Goal: Transaction & Acquisition: Purchase product/service

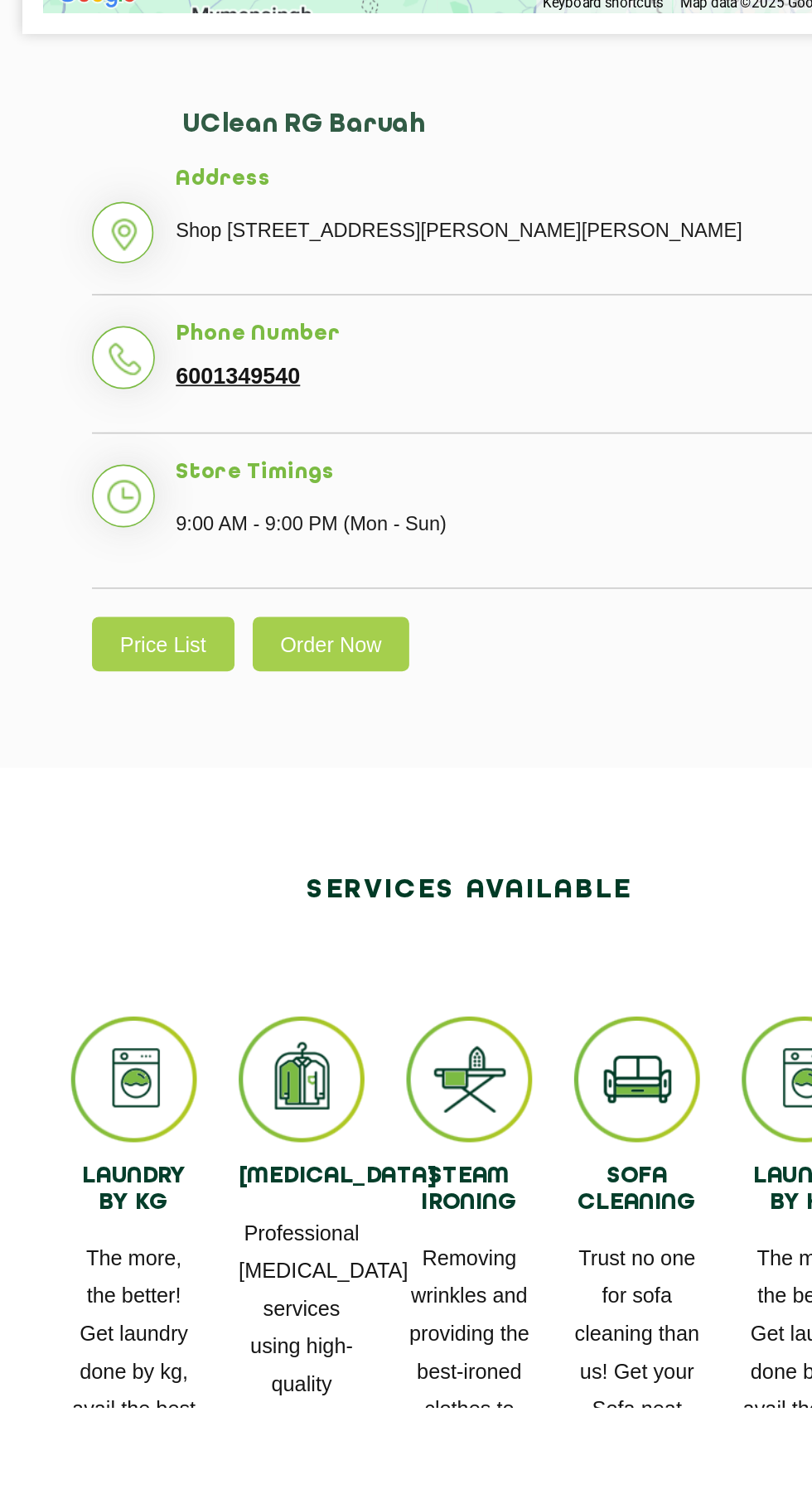
click at [206, 1057] on link "Price List" at bounding box center [225, 1041] width 85 height 33
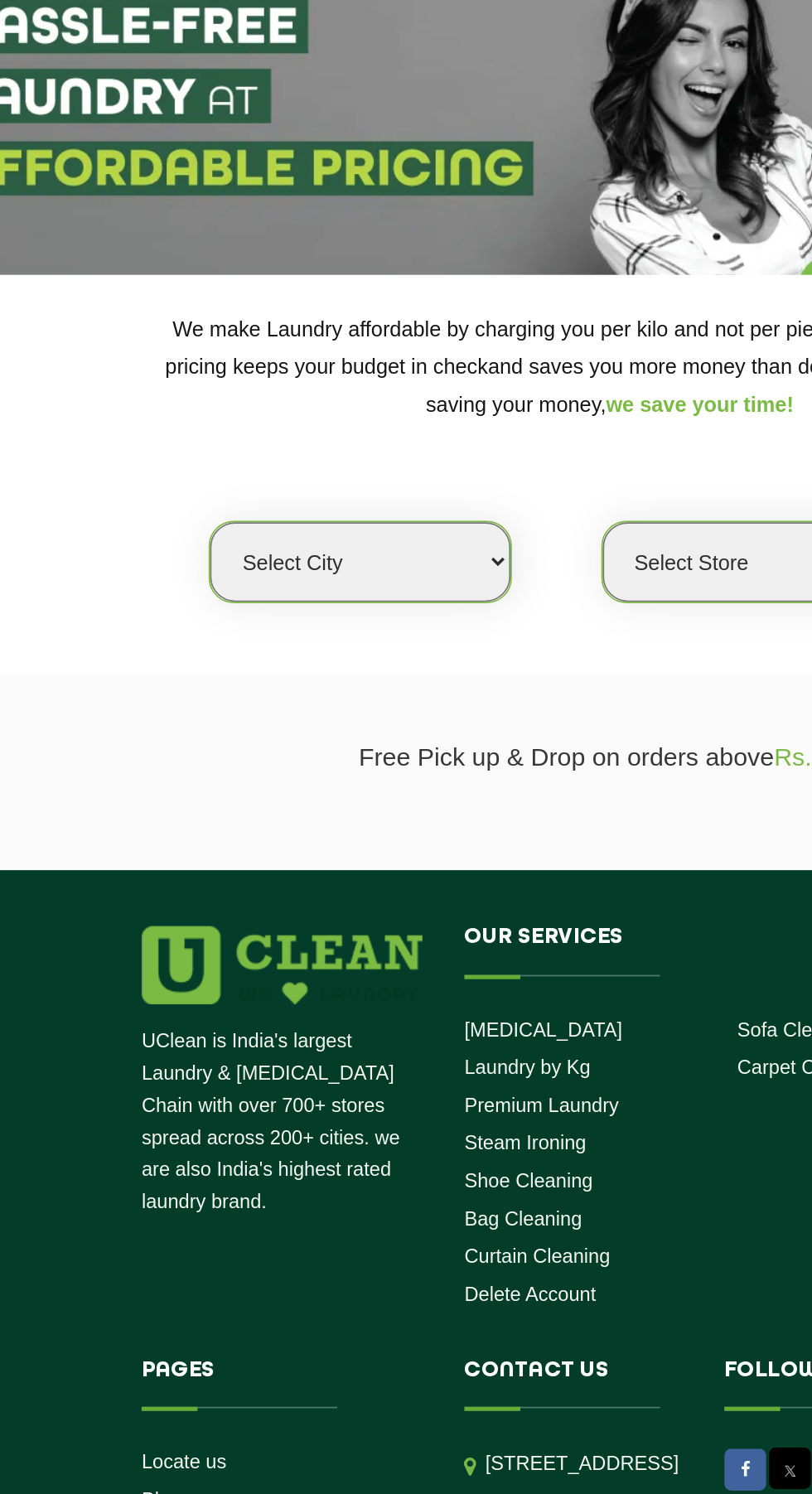
click at [315, 430] on select "Select city Aalo Abu Dhabi Agartala Agra Ahmedabad Akola Aligarh Alwar - UClean…" at bounding box center [257, 433] width 178 height 47
select select "208"
click at [169, 409] on select "Select city Aalo Abu Dhabi Agartala Agra Ahmedabad Akola Aligarh Alwar - UClean…" at bounding box center [257, 433] width 178 height 47
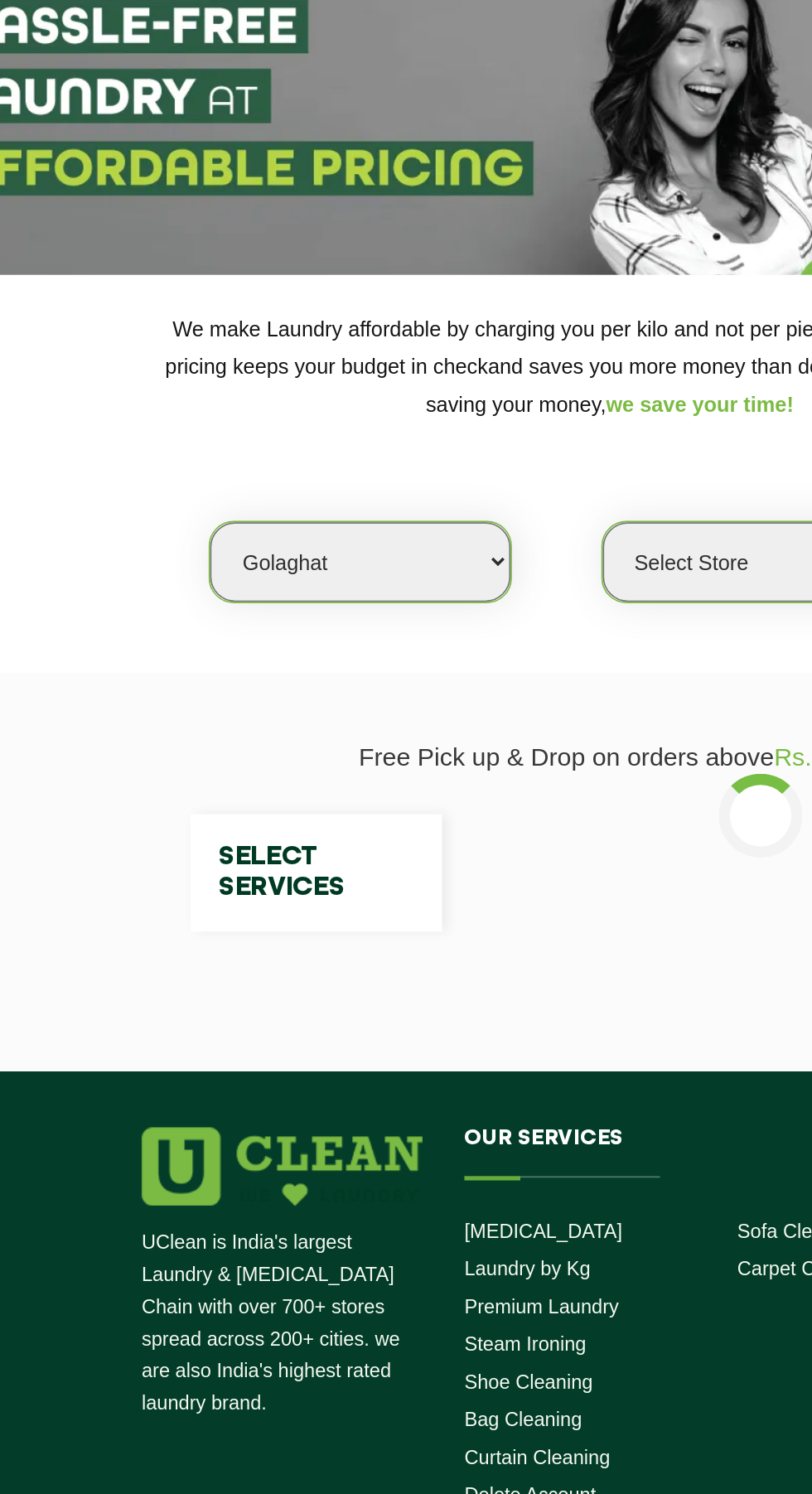
select select "0"
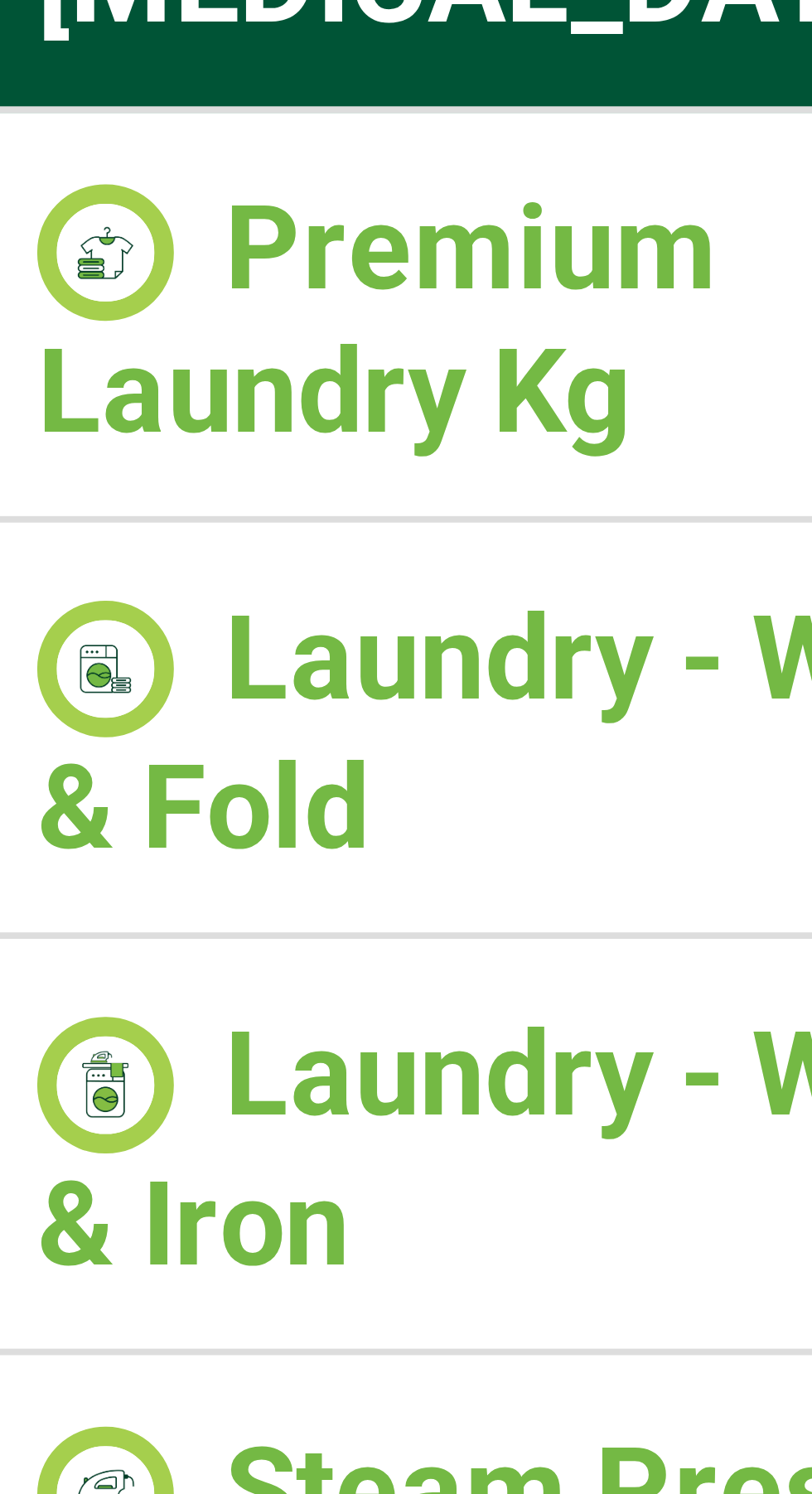
click at [173, 714] on img at bounding box center [173, 723] width 17 height 17
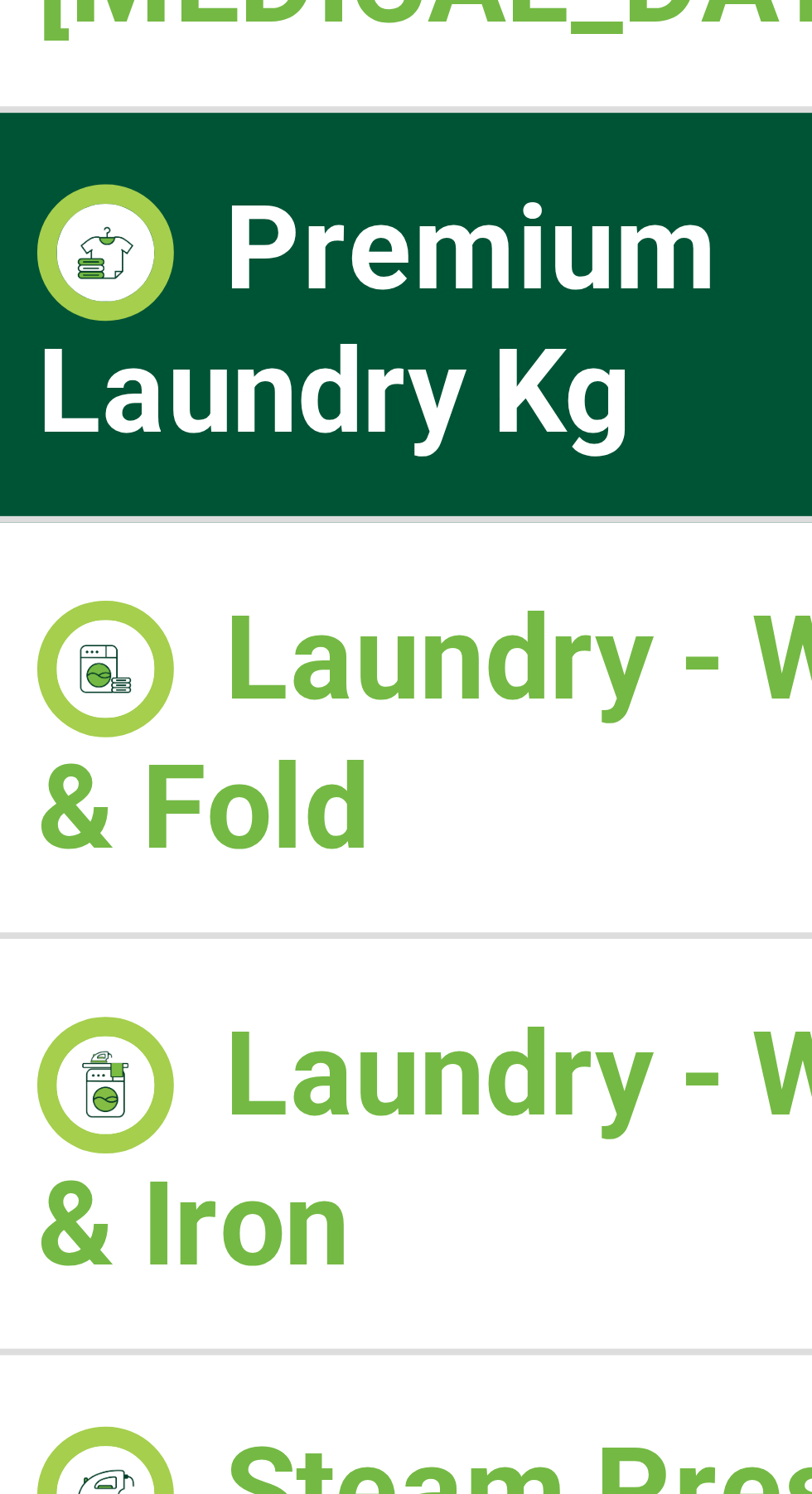
click at [175, 767] on img at bounding box center [173, 775] width 17 height 17
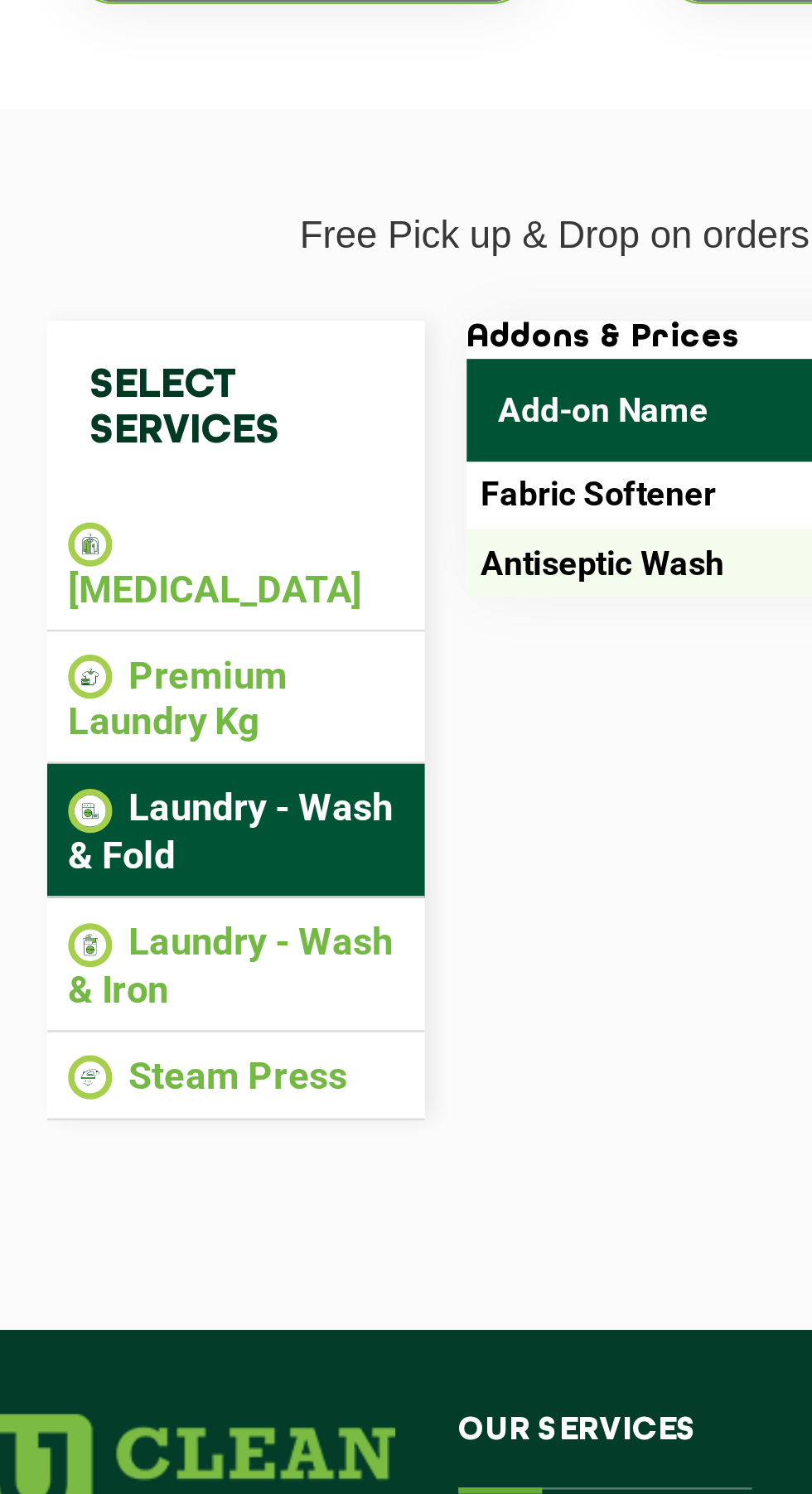
click at [269, 665] on li "[MEDICAL_DATA]" at bounding box center [231, 678] width 133 height 36
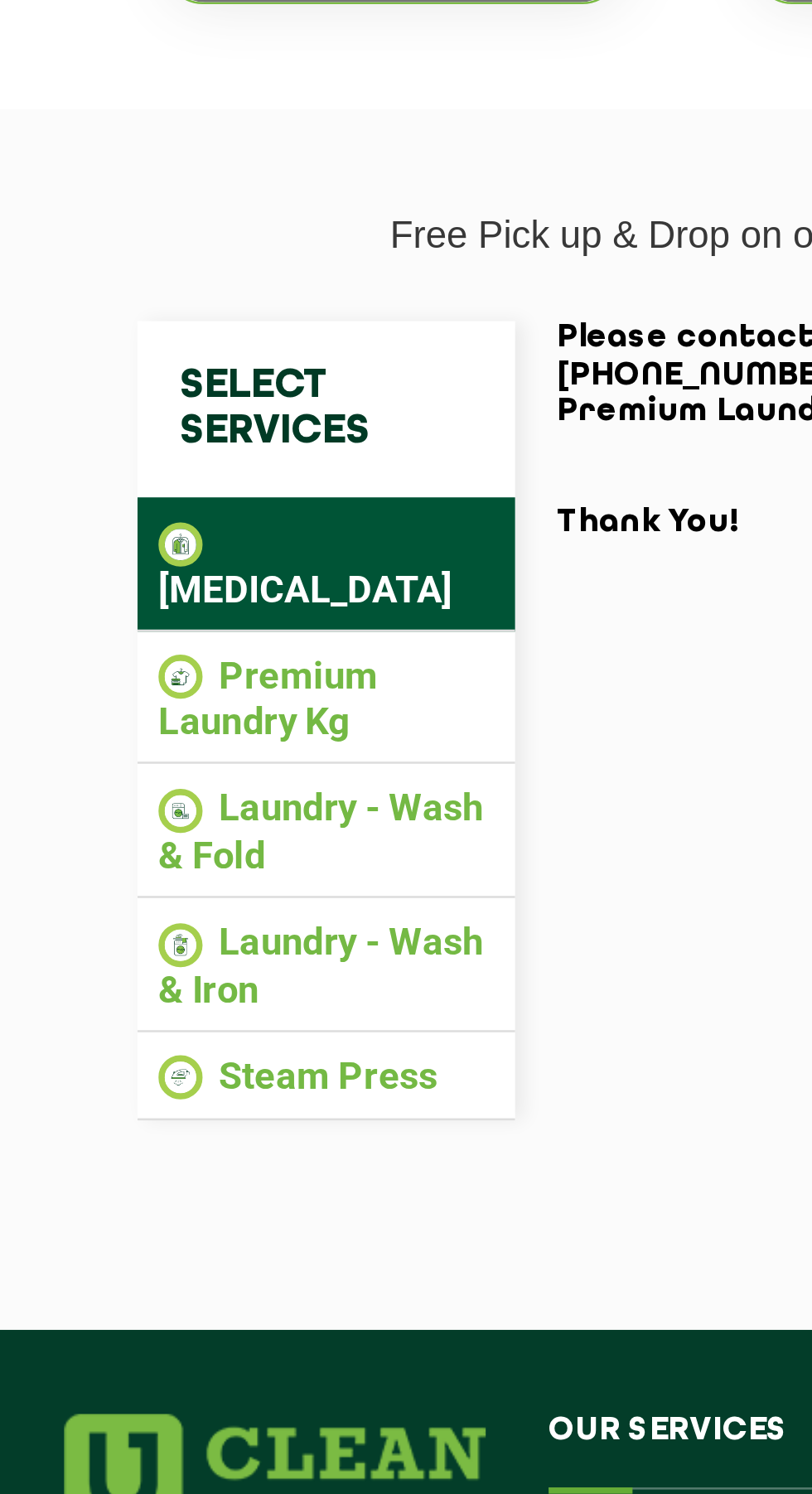
click at [255, 714] on li "Premium Laundry Kg" at bounding box center [231, 732] width 133 height 36
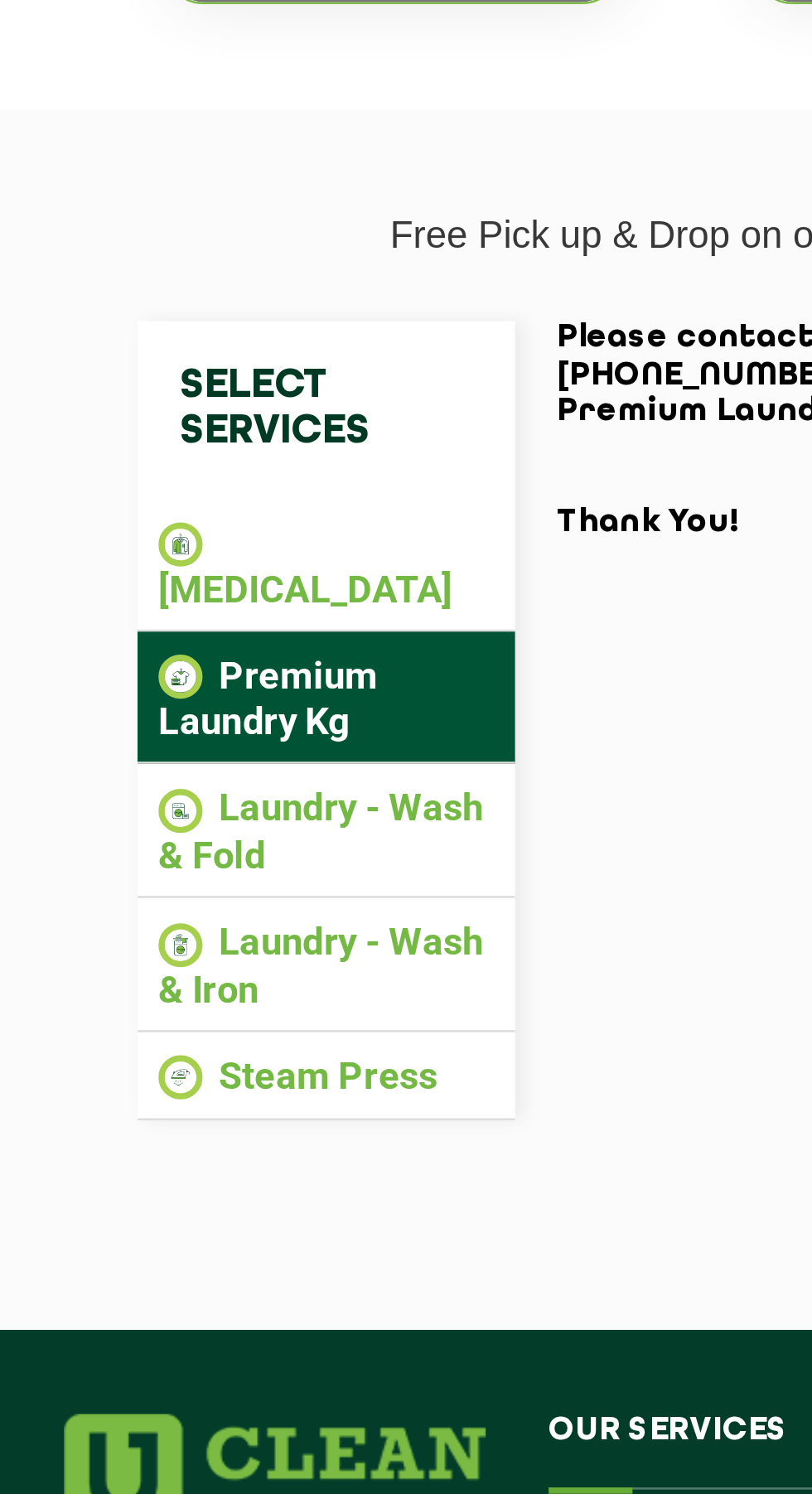
click at [220, 598] on h4 "Select Services" at bounding box center [231, 617] width 149 height 70
click at [219, 630] on h4 "Select Services" at bounding box center [231, 617] width 149 height 70
click at [245, 767] on li "Laundry - Wash & Fold" at bounding box center [231, 783] width 133 height 36
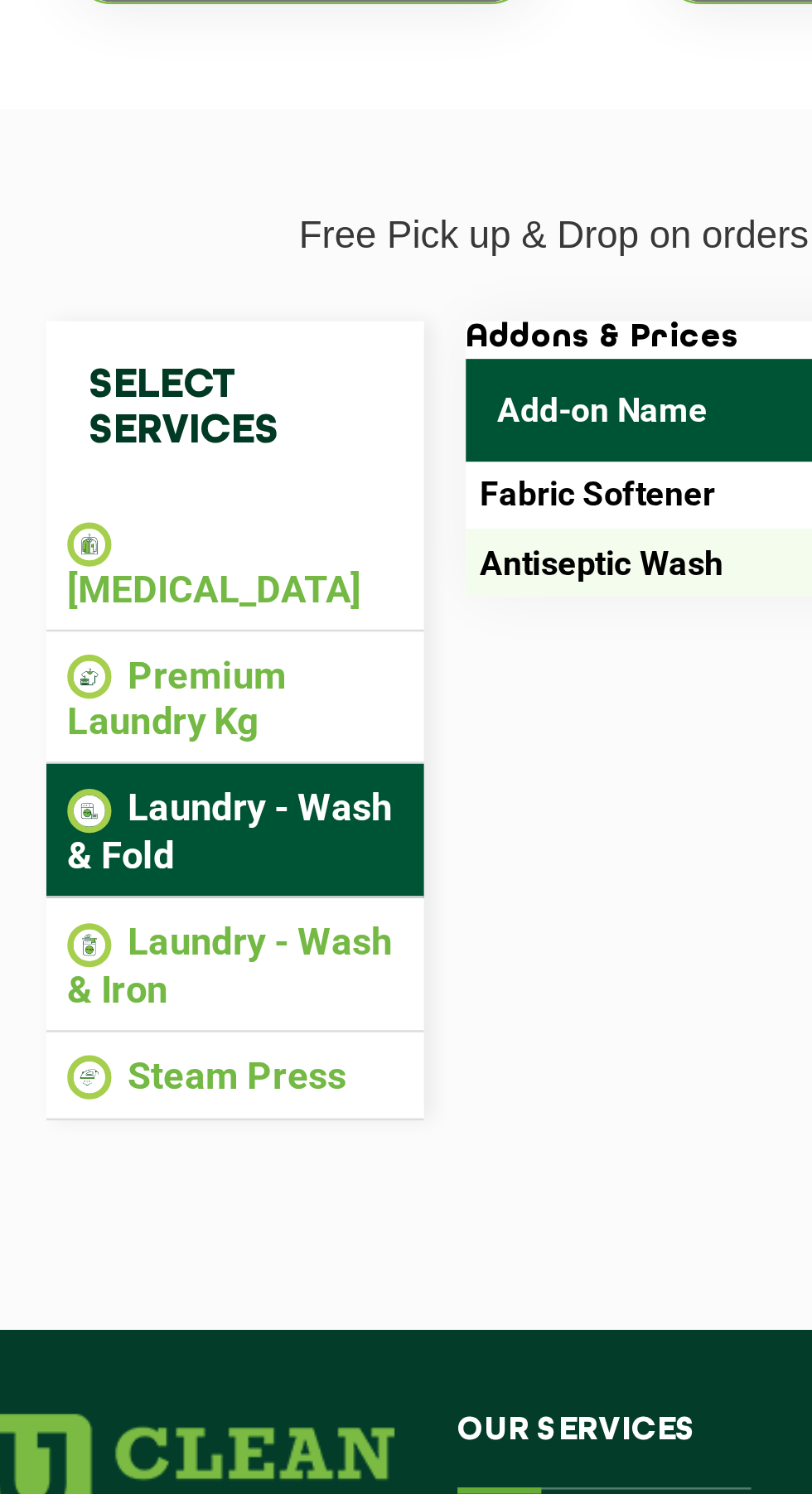
click at [270, 872] on li "Steam Press" at bounding box center [231, 881] width 133 height 19
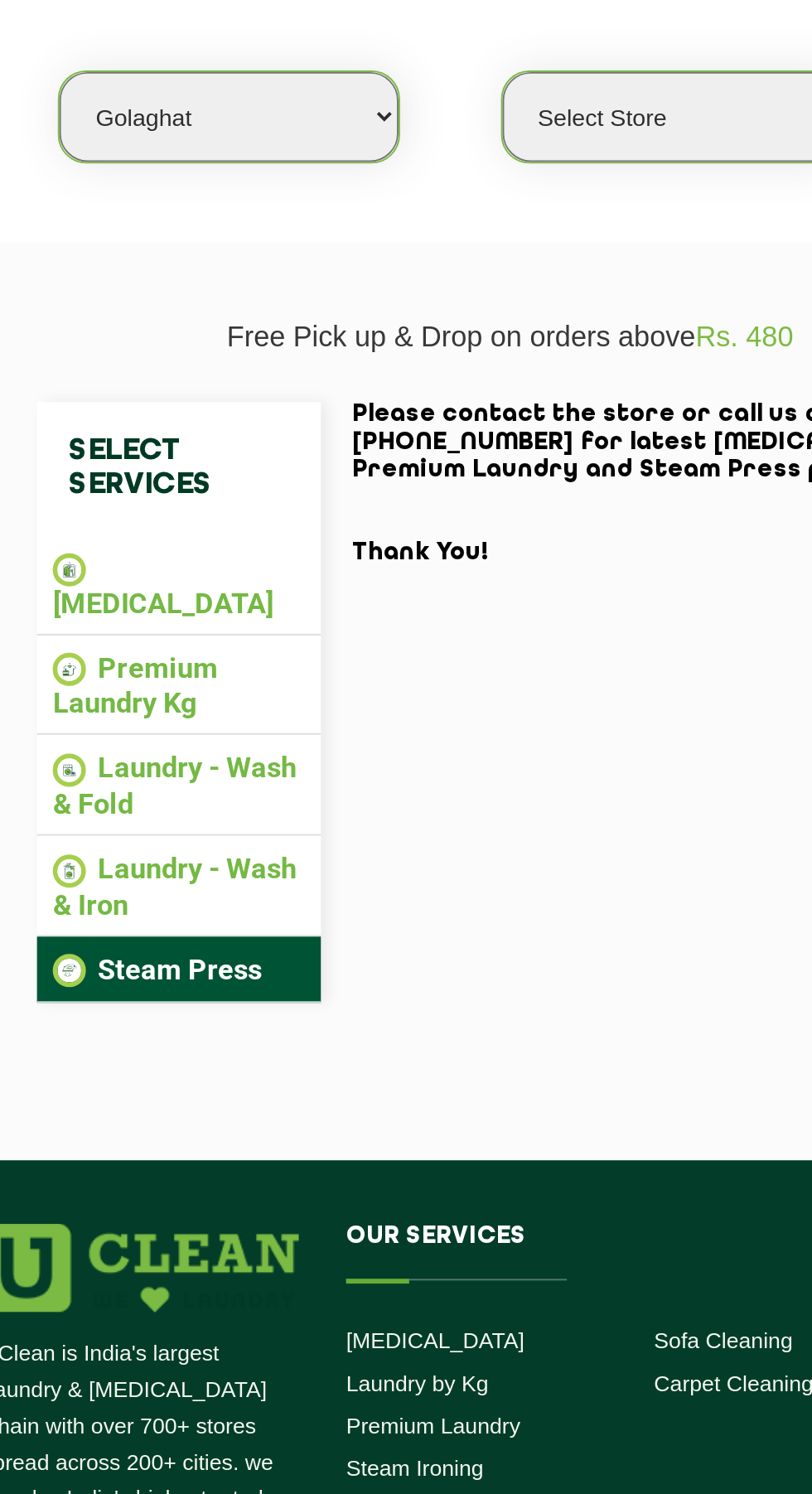
click at [251, 676] on li "[MEDICAL_DATA]" at bounding box center [231, 678] width 133 height 36
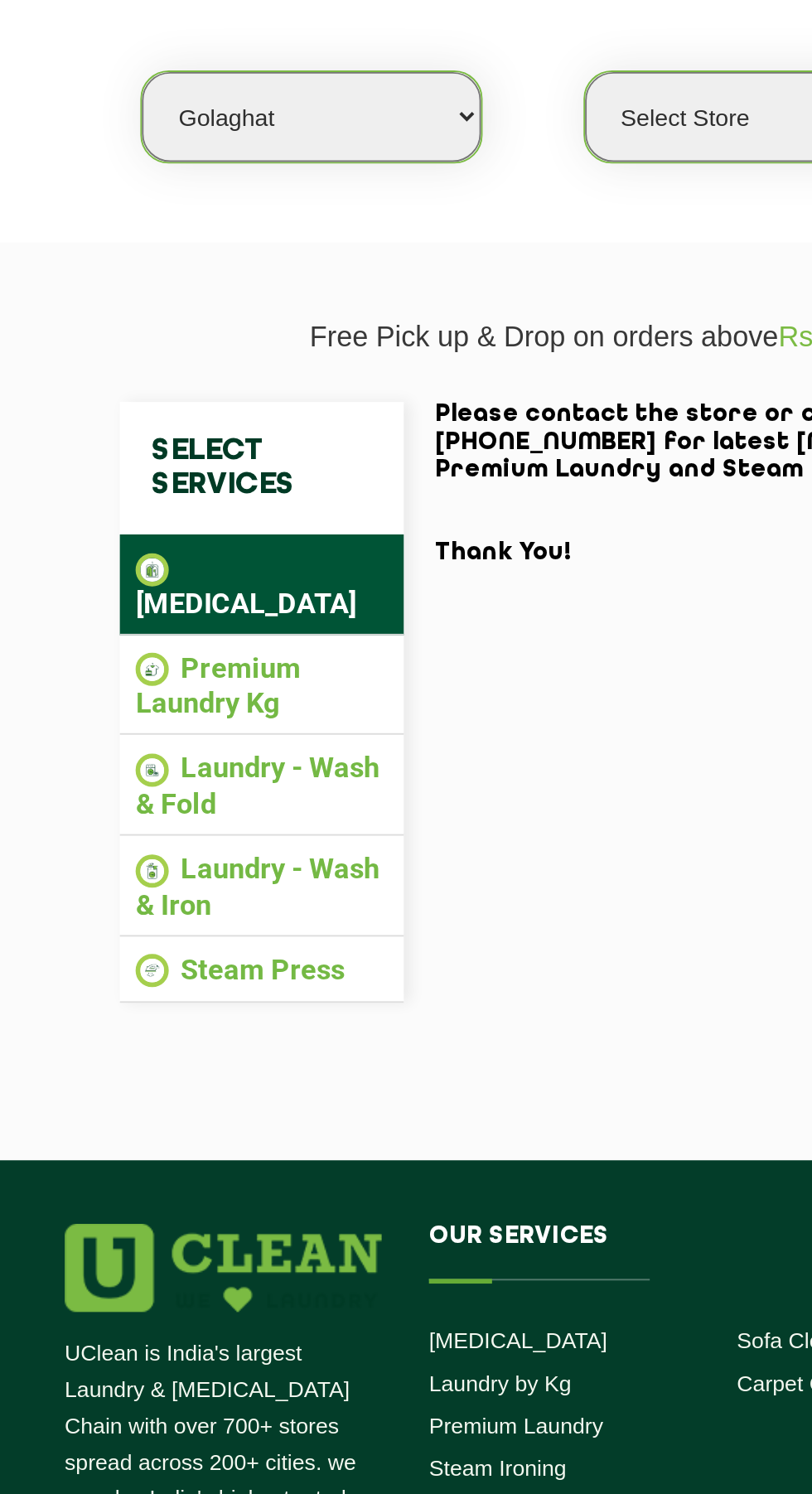
click at [258, 715] on li "Premium Laundry Kg" at bounding box center [231, 732] width 133 height 36
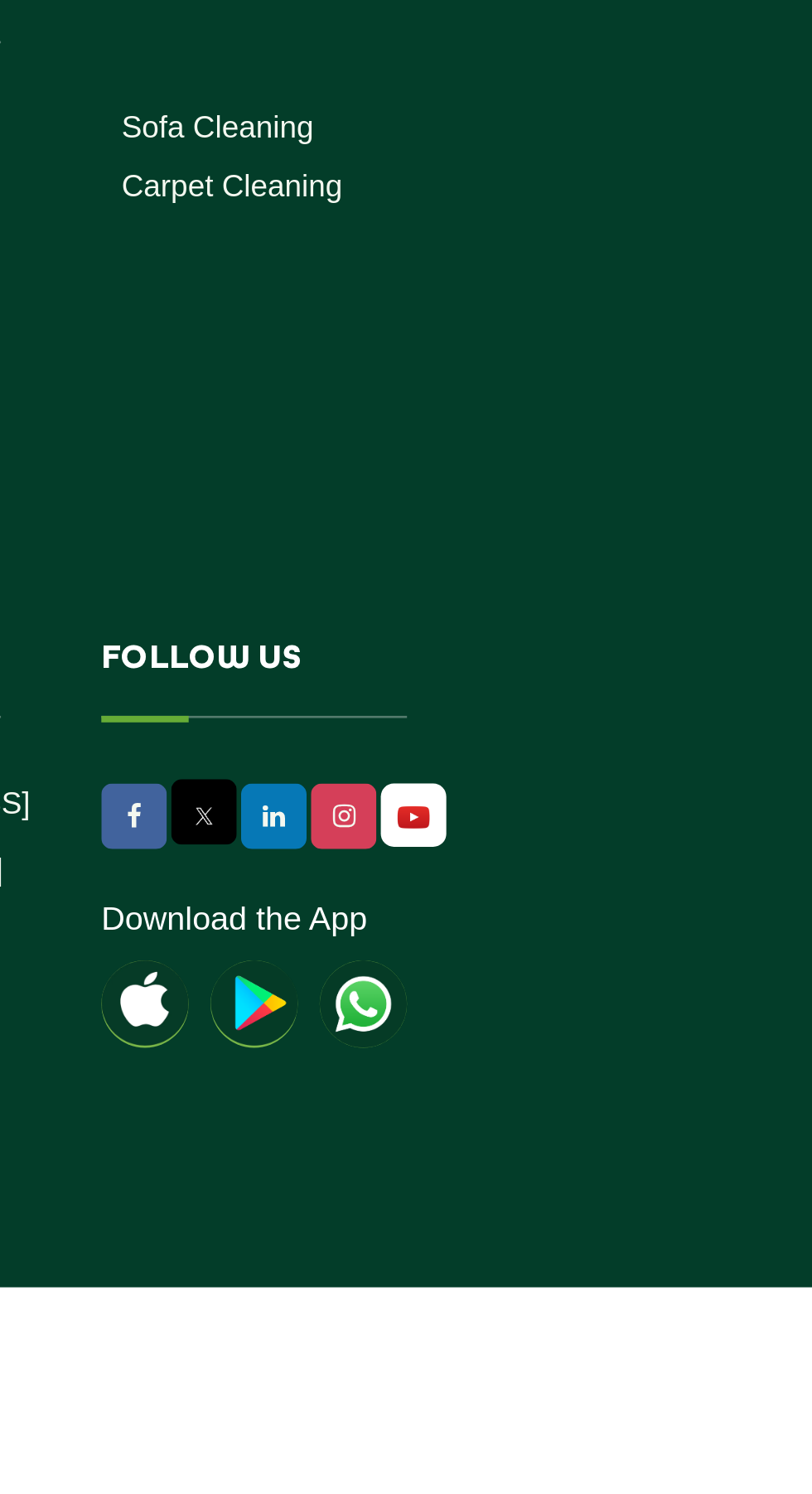
scroll to position [23, 0]
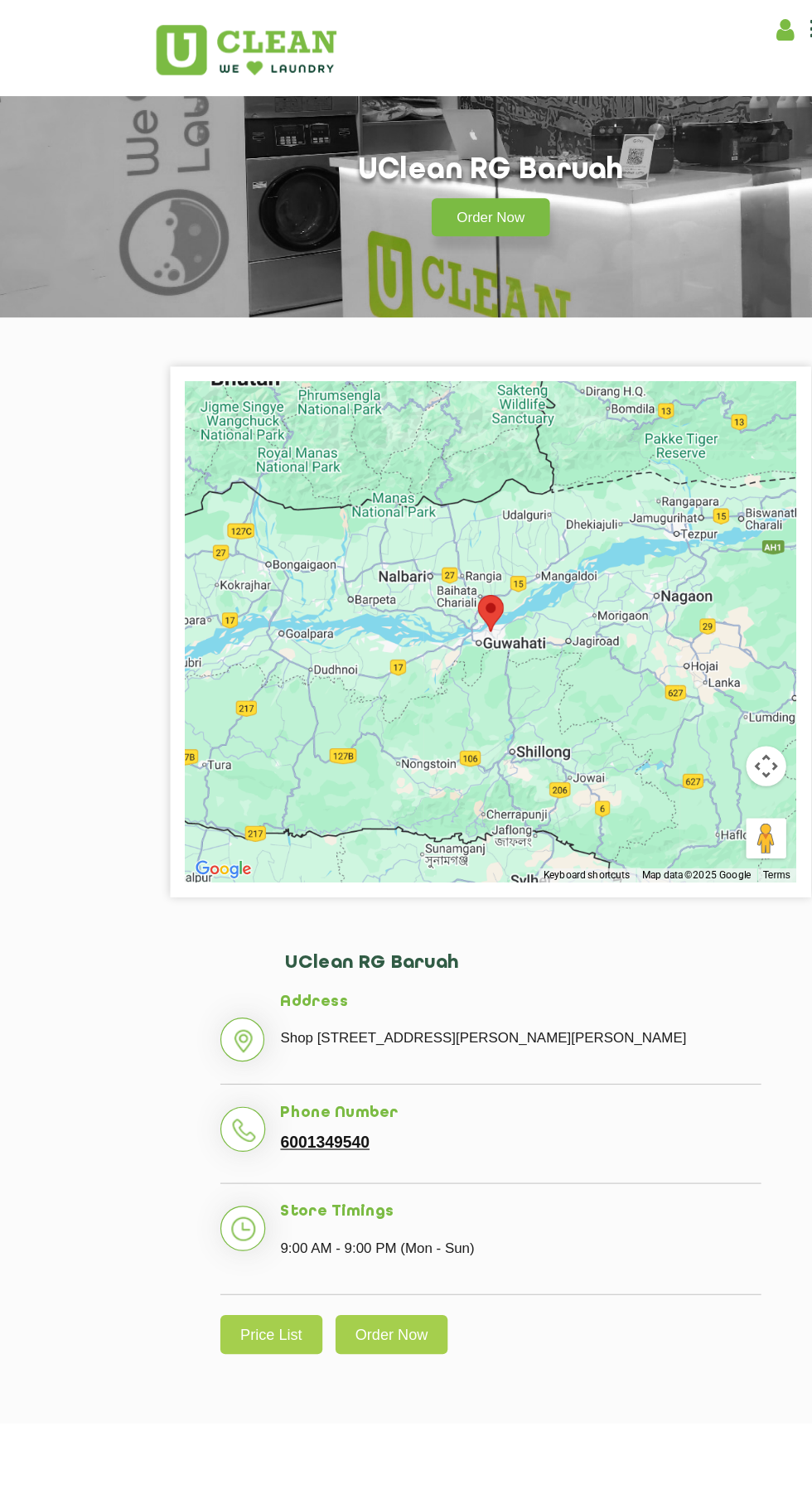
click at [274, 953] on link "6001349540" at bounding box center [269, 945] width 74 height 15
click at [251, 953] on link "6001349540" at bounding box center [269, 945] width 74 height 15
click at [206, 956] on li "Phone Number 6001349540" at bounding box center [406, 947] width 447 height 66
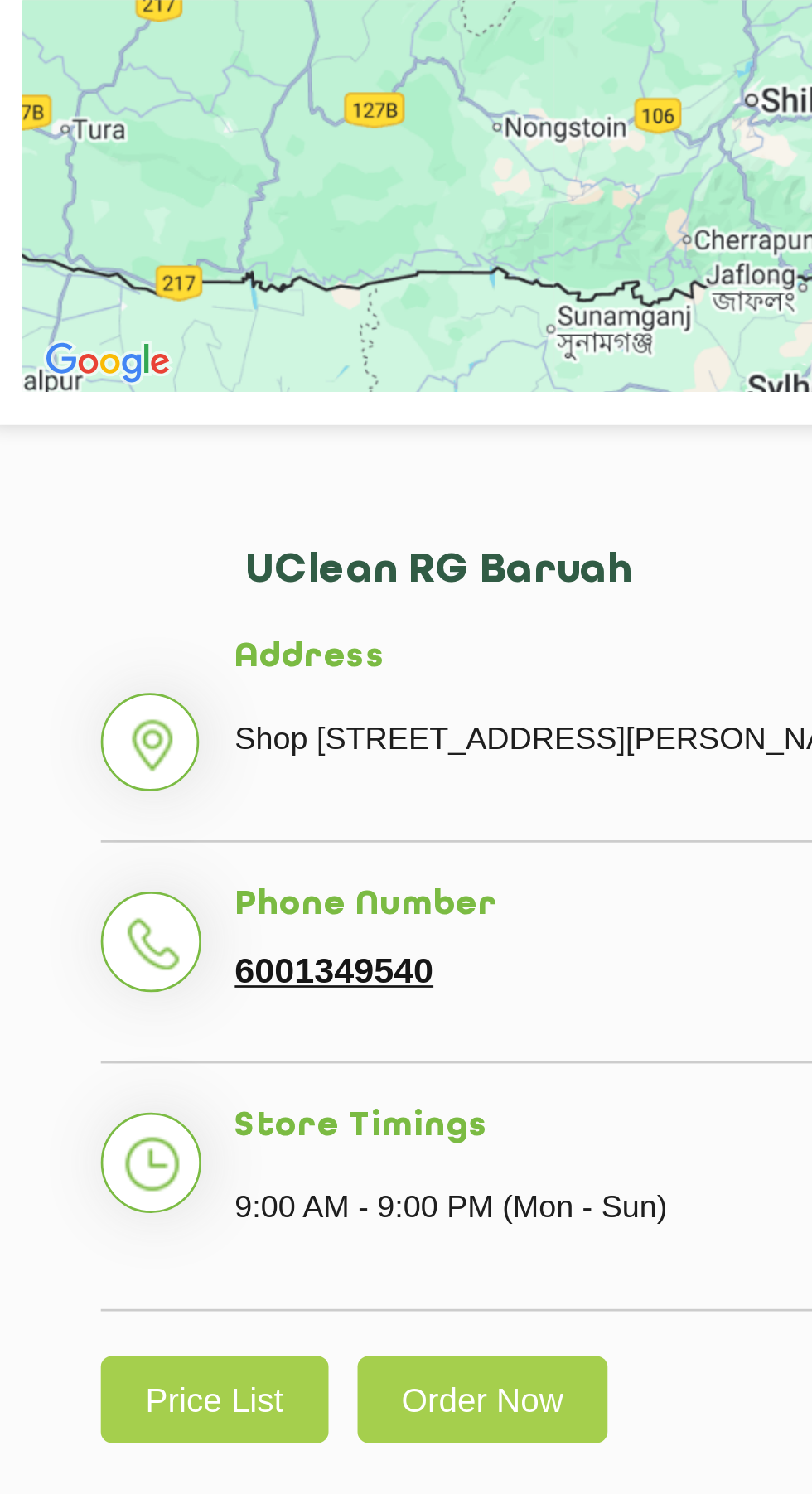
click at [264, 953] on link "6001349540" at bounding box center [269, 945] width 74 height 15
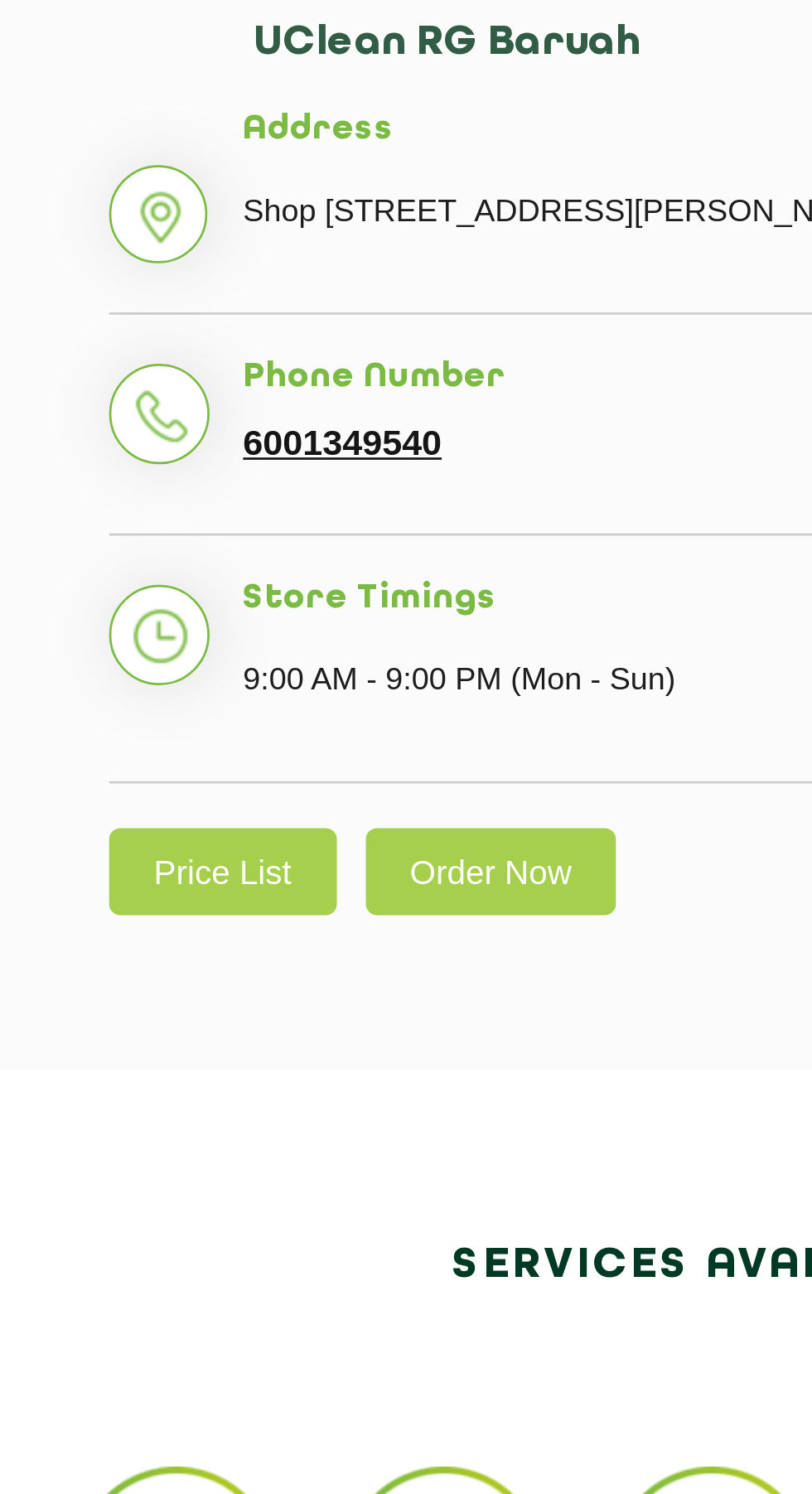
click at [335, 1120] on link "Order Now" at bounding box center [324, 1104] width 94 height 33
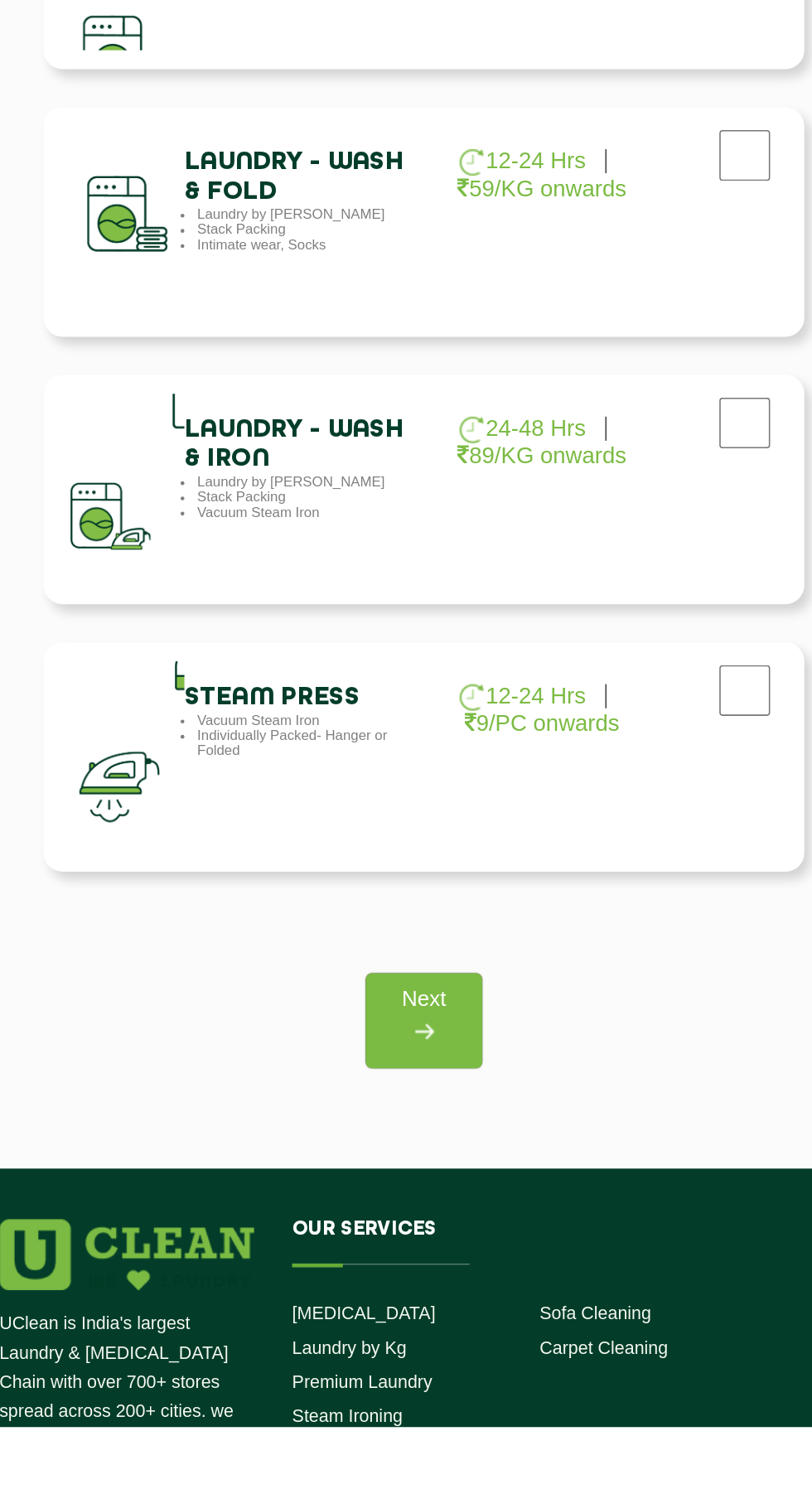
scroll to position [242, 0]
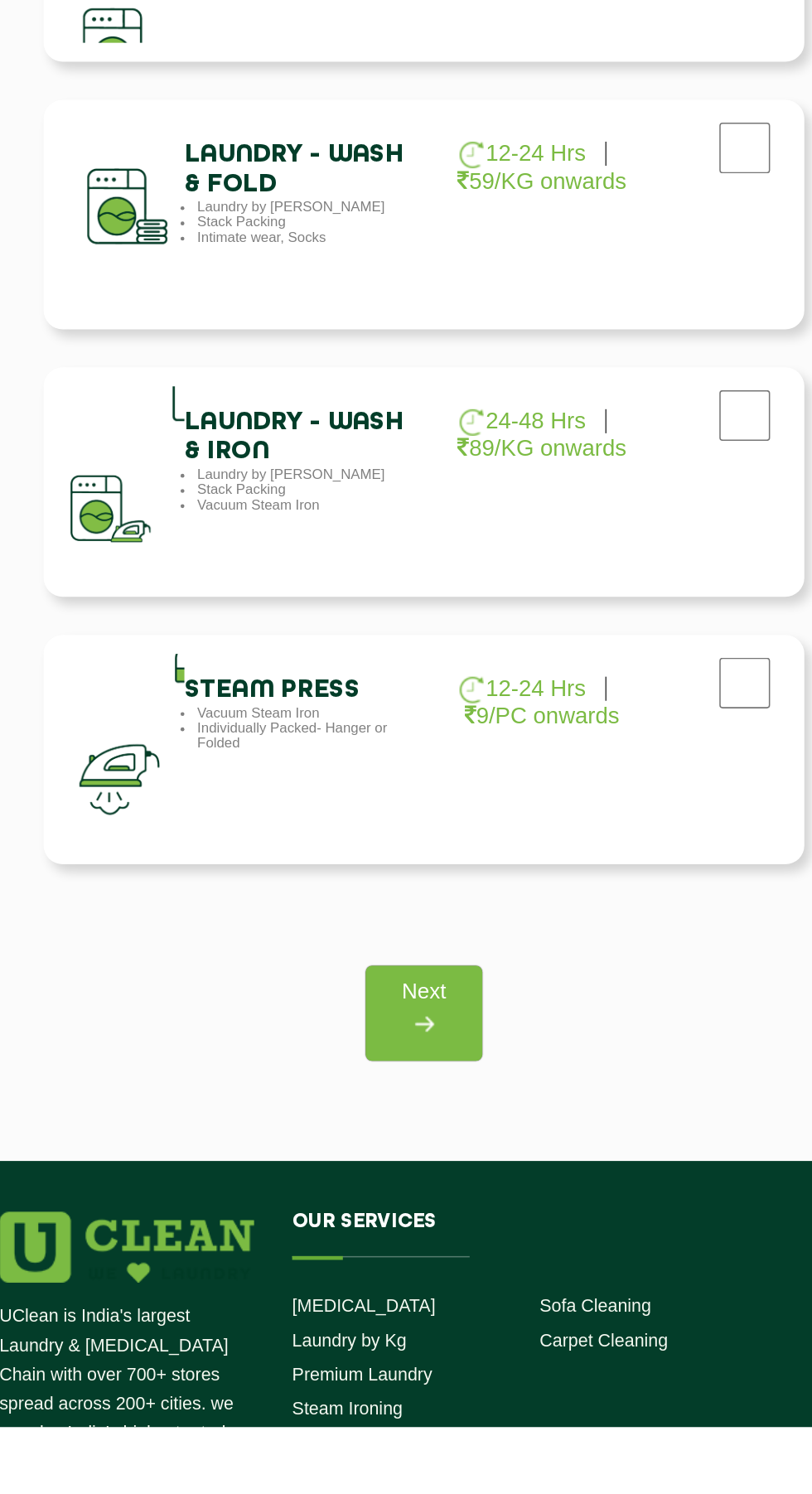
click at [405, 1229] on img at bounding box center [406, 1229] width 30 height 30
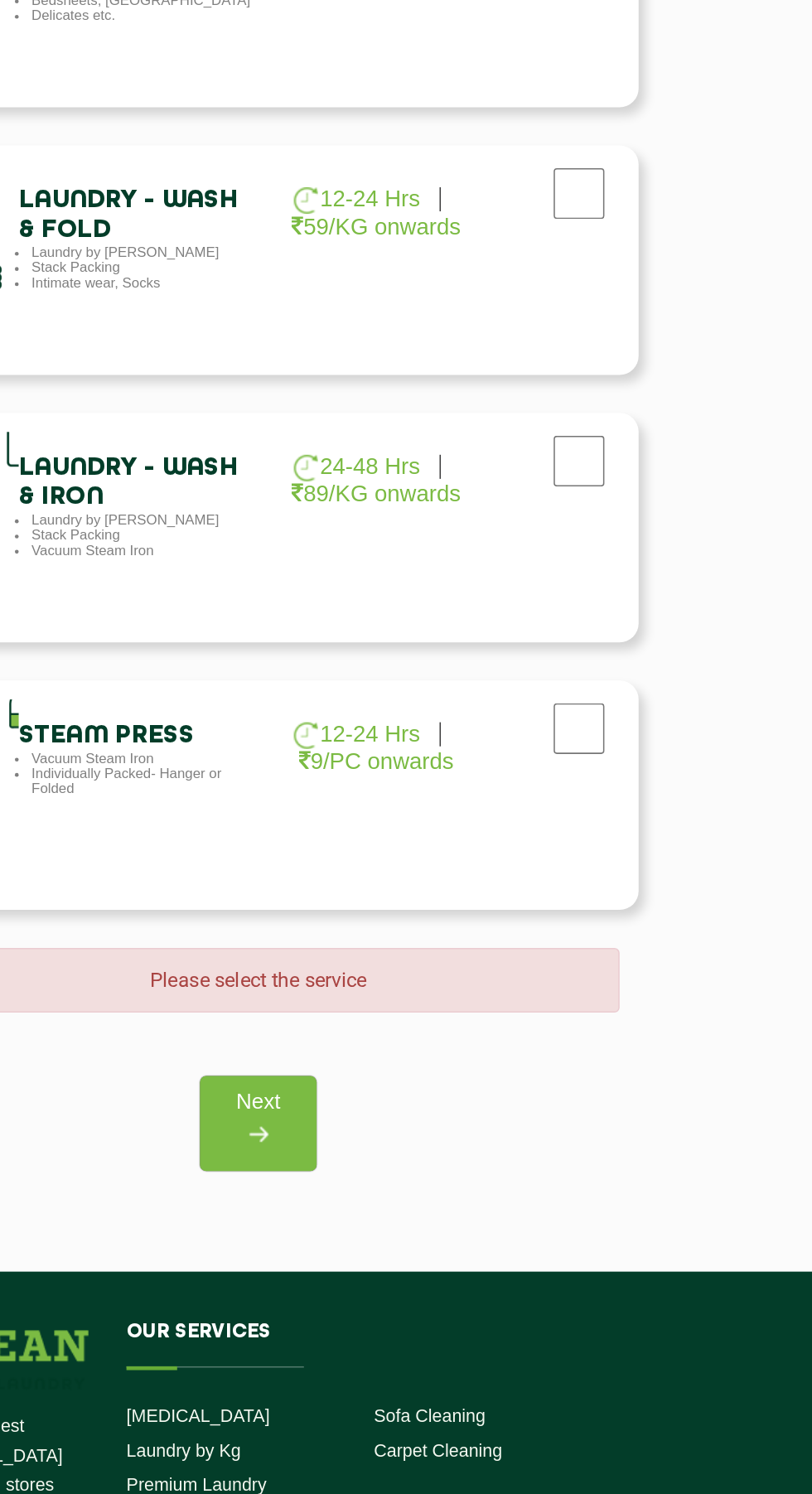
scroll to position [329, 0]
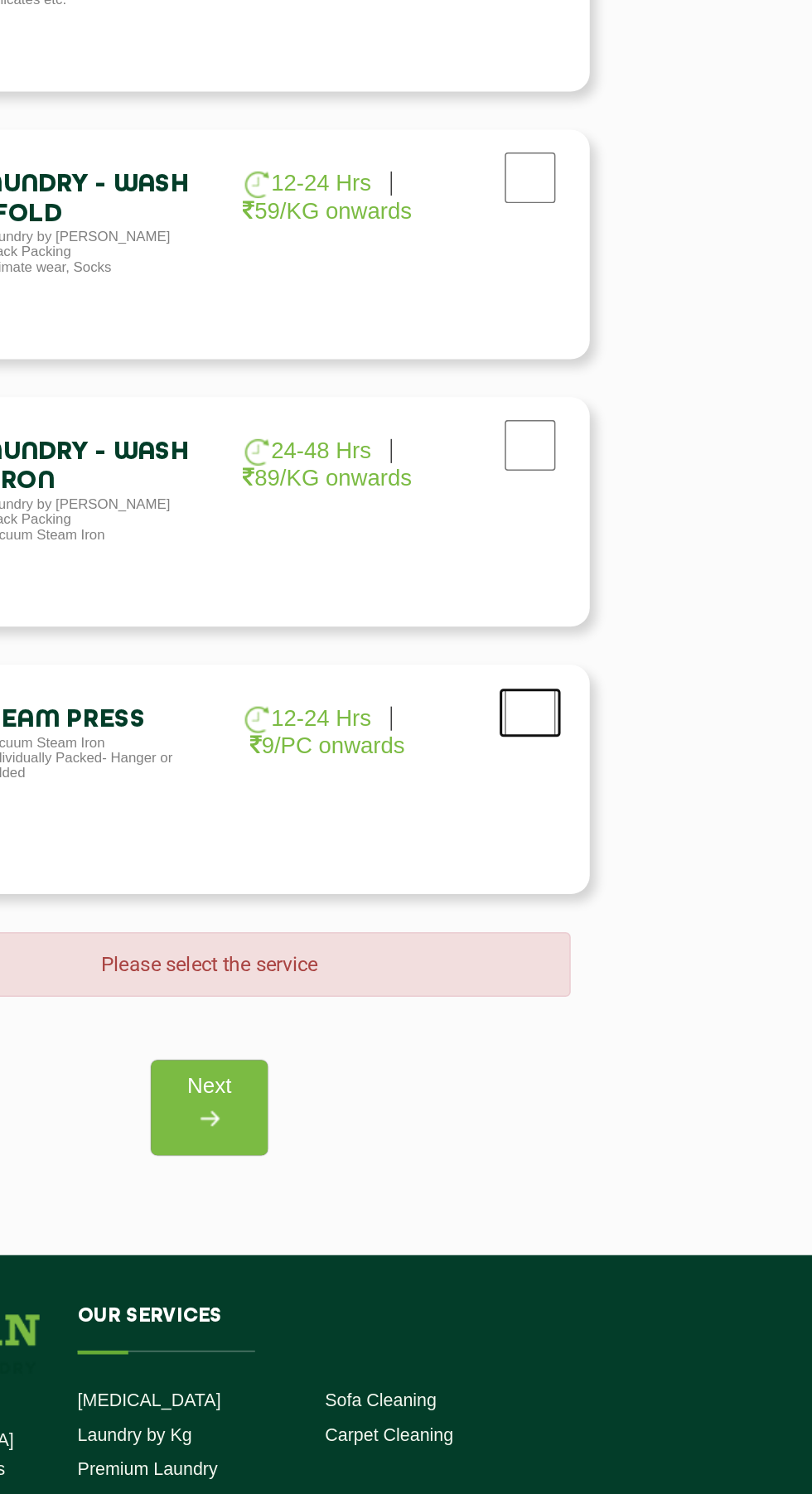
click at [616, 935] on input "checkbox" at bounding box center [616, 920] width 42 height 33
checkbox input "true"
click at [626, 740] on input "checkbox" at bounding box center [616, 745] width 42 height 33
checkbox input "true"
click at [615, 571] on input "checkbox" at bounding box center [616, 571] width 42 height 33
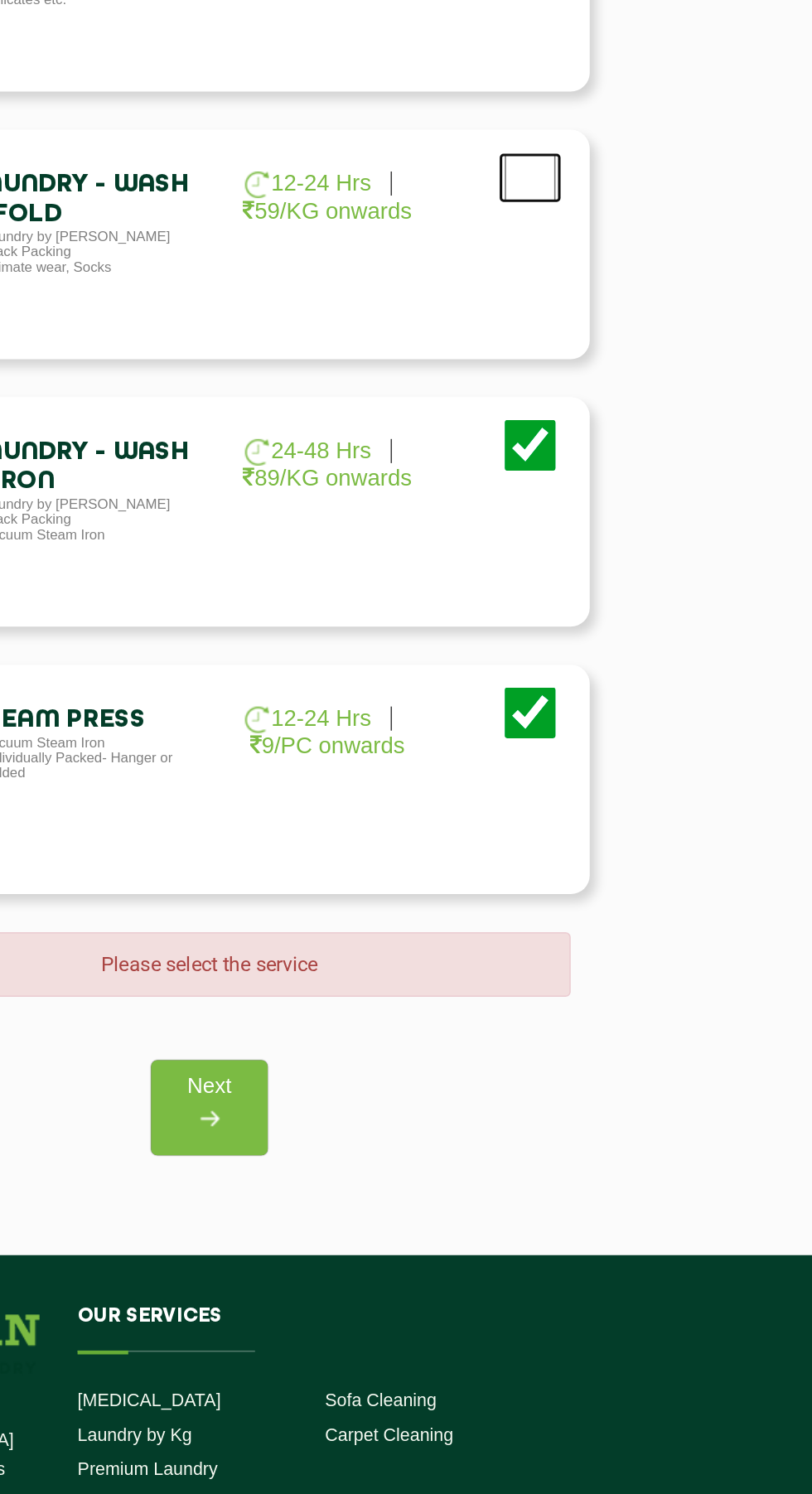
checkbox input "true"
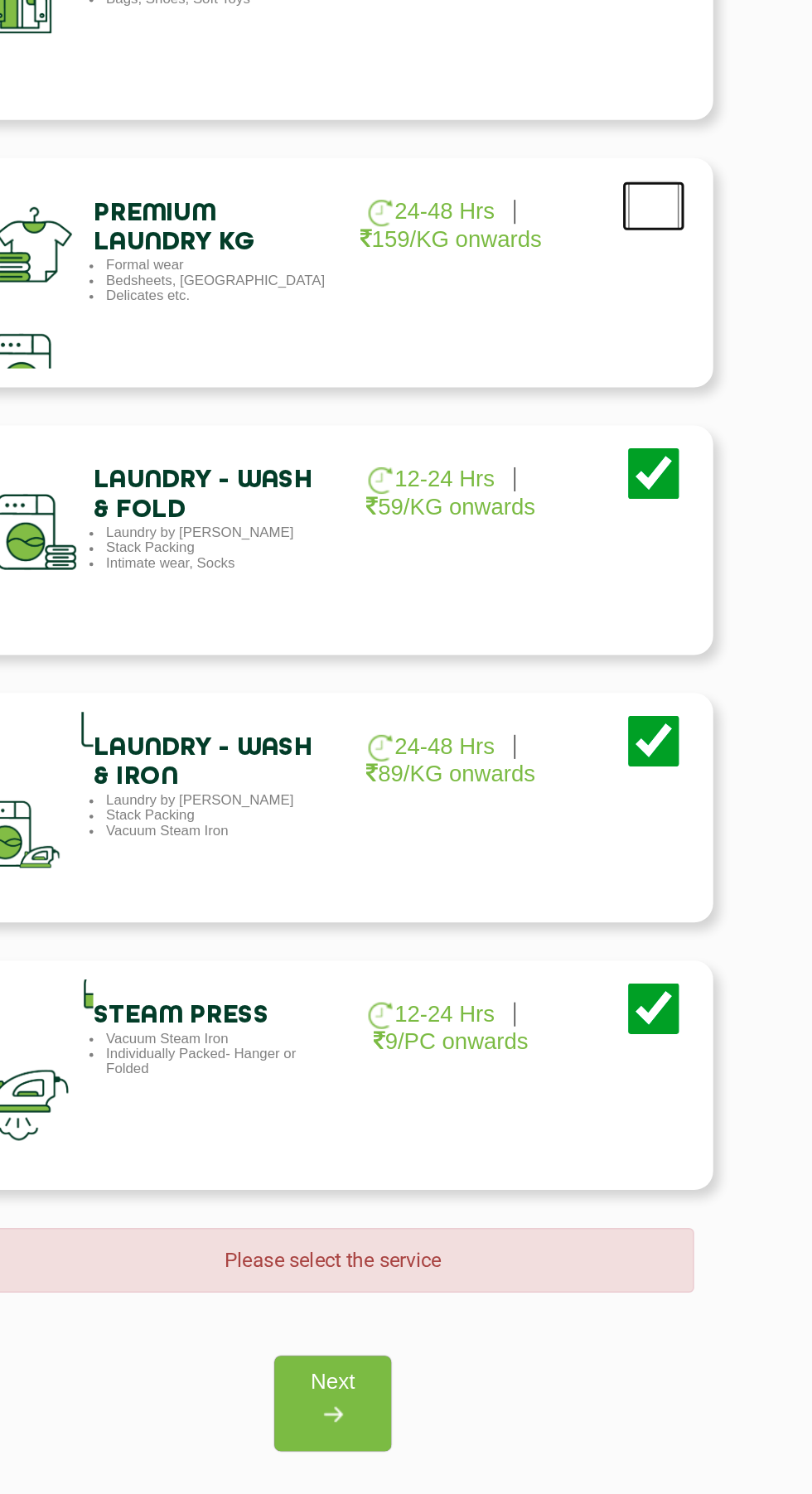
click at [631, 388] on input "checkbox" at bounding box center [616, 396] width 42 height 33
checkbox input "true"
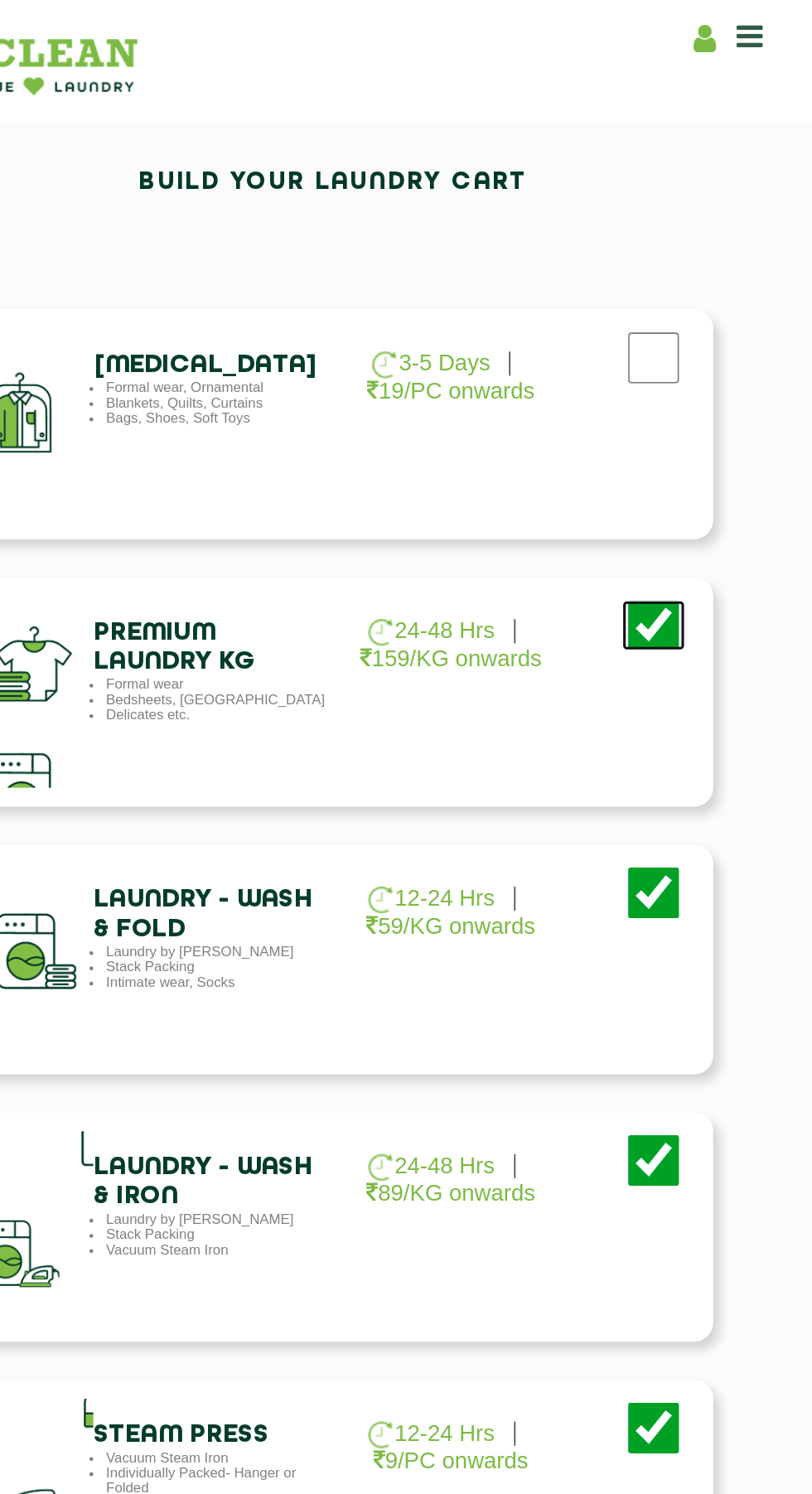
scroll to position [307, 0]
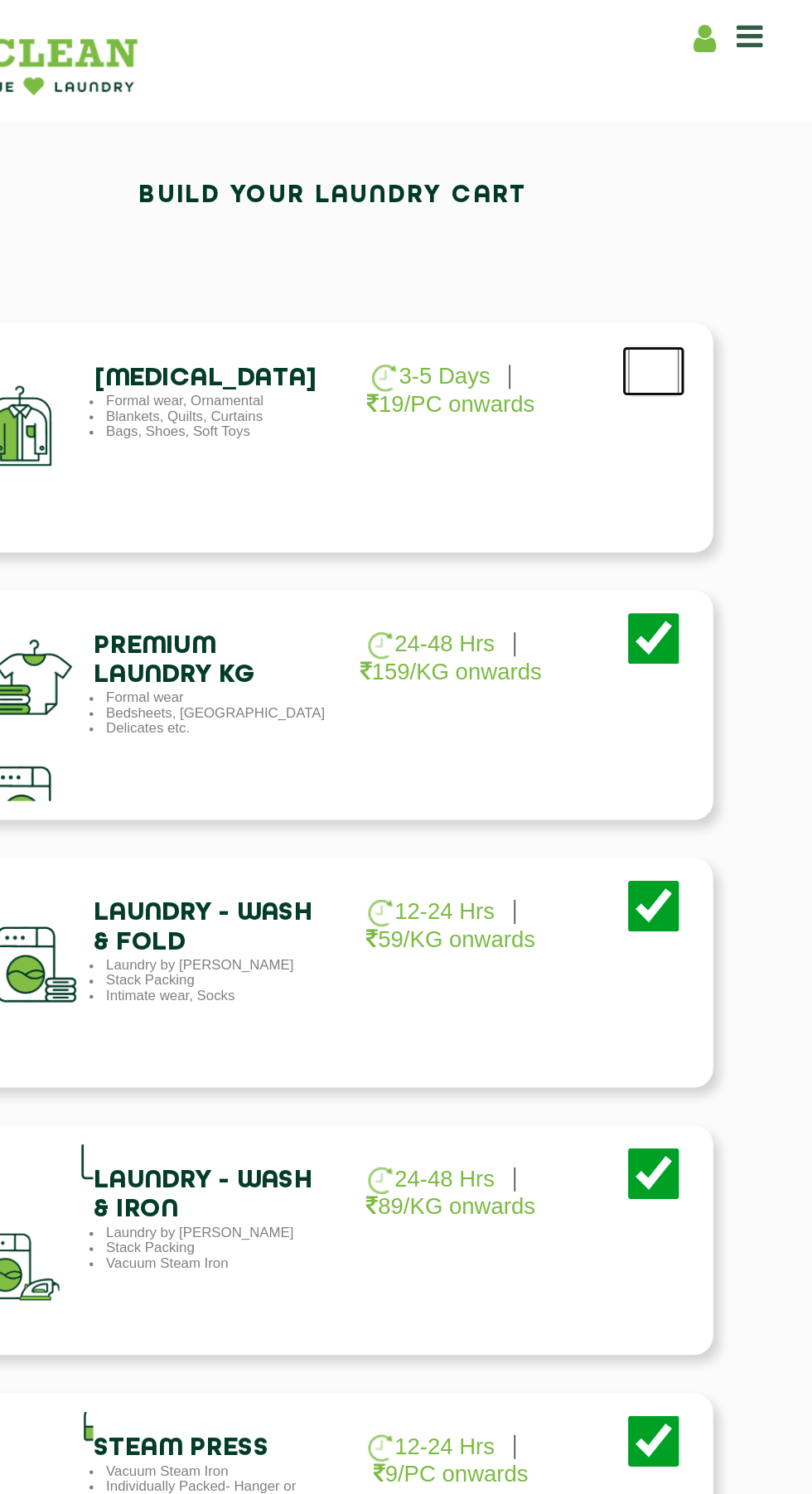
click at [627, 244] on input "checkbox" at bounding box center [616, 242] width 42 height 33
checkbox input "true"
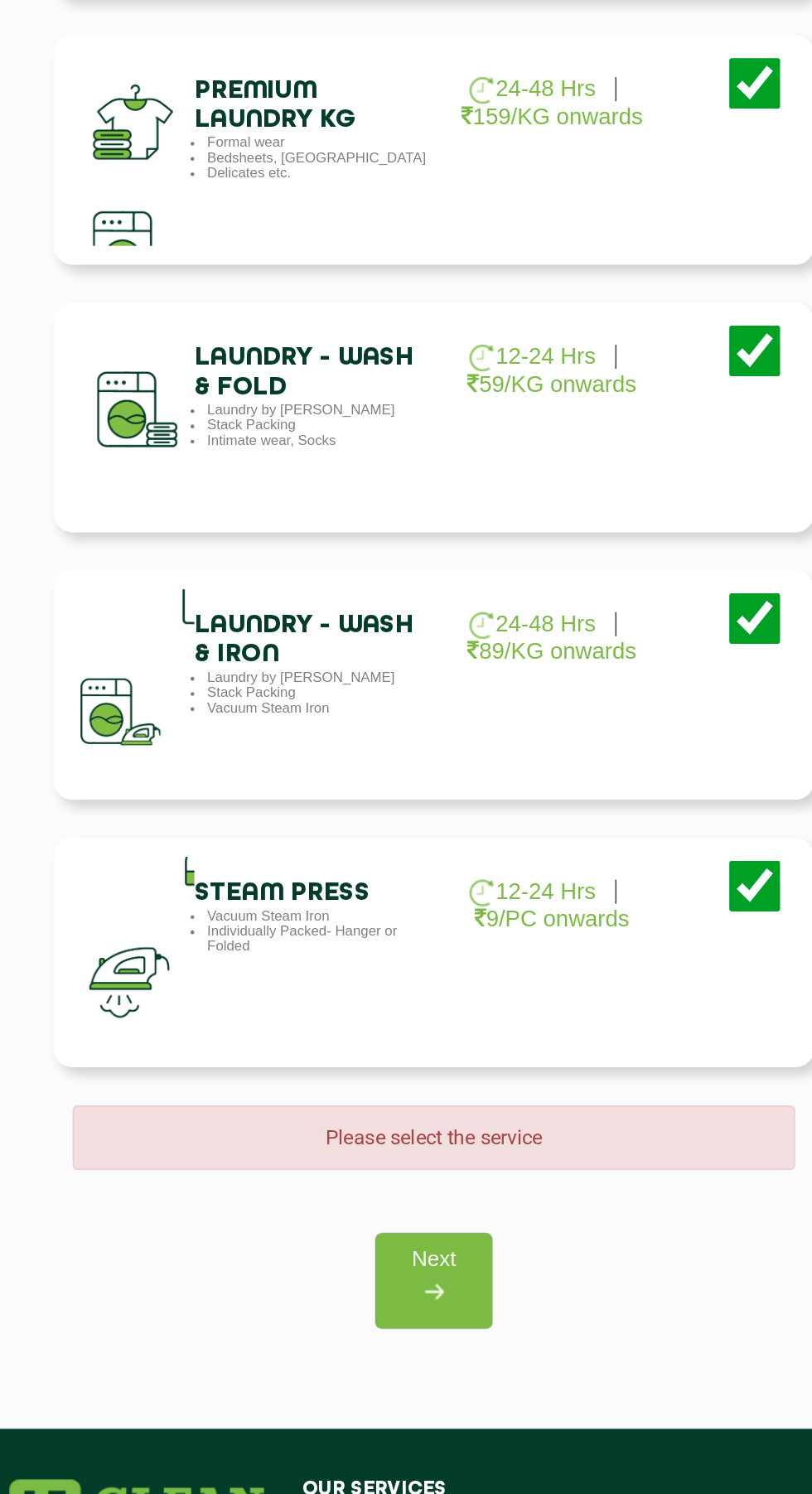
click at [398, 1202] on img at bounding box center [406, 1207] width 30 height 30
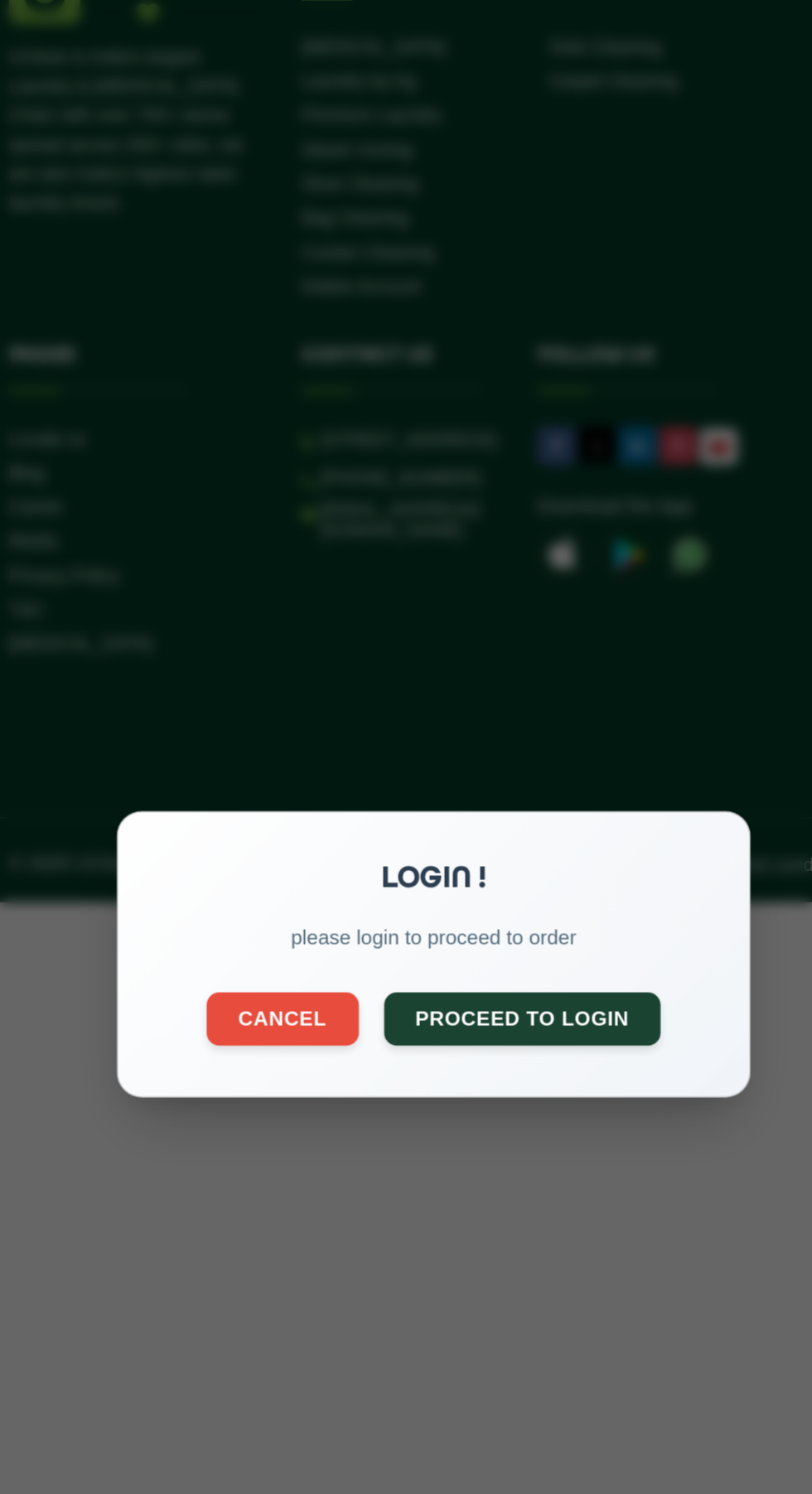
click at [308, 806] on button "Cancel" at bounding box center [307, 789] width 99 height 35
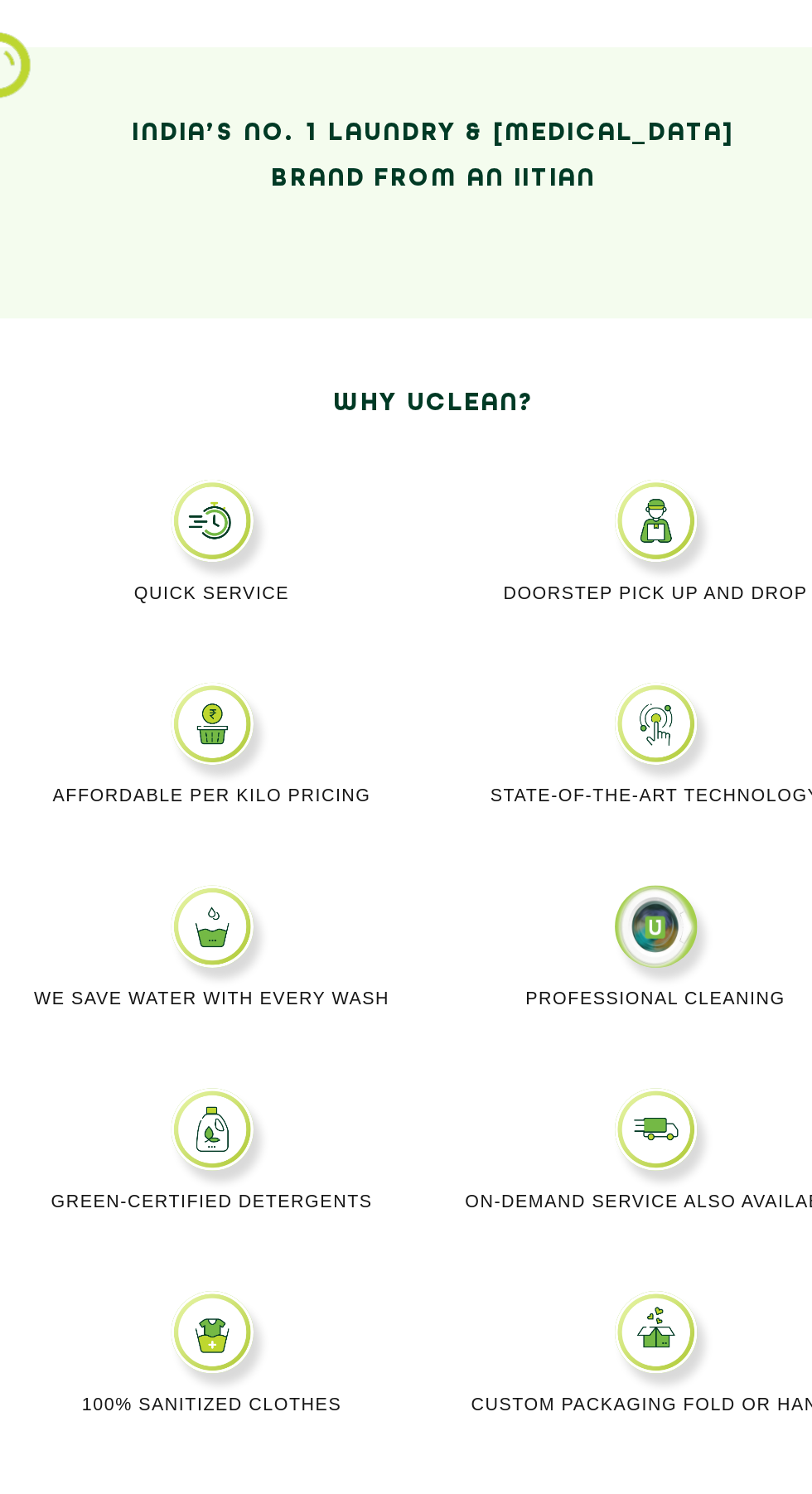
scroll to position [43, 0]
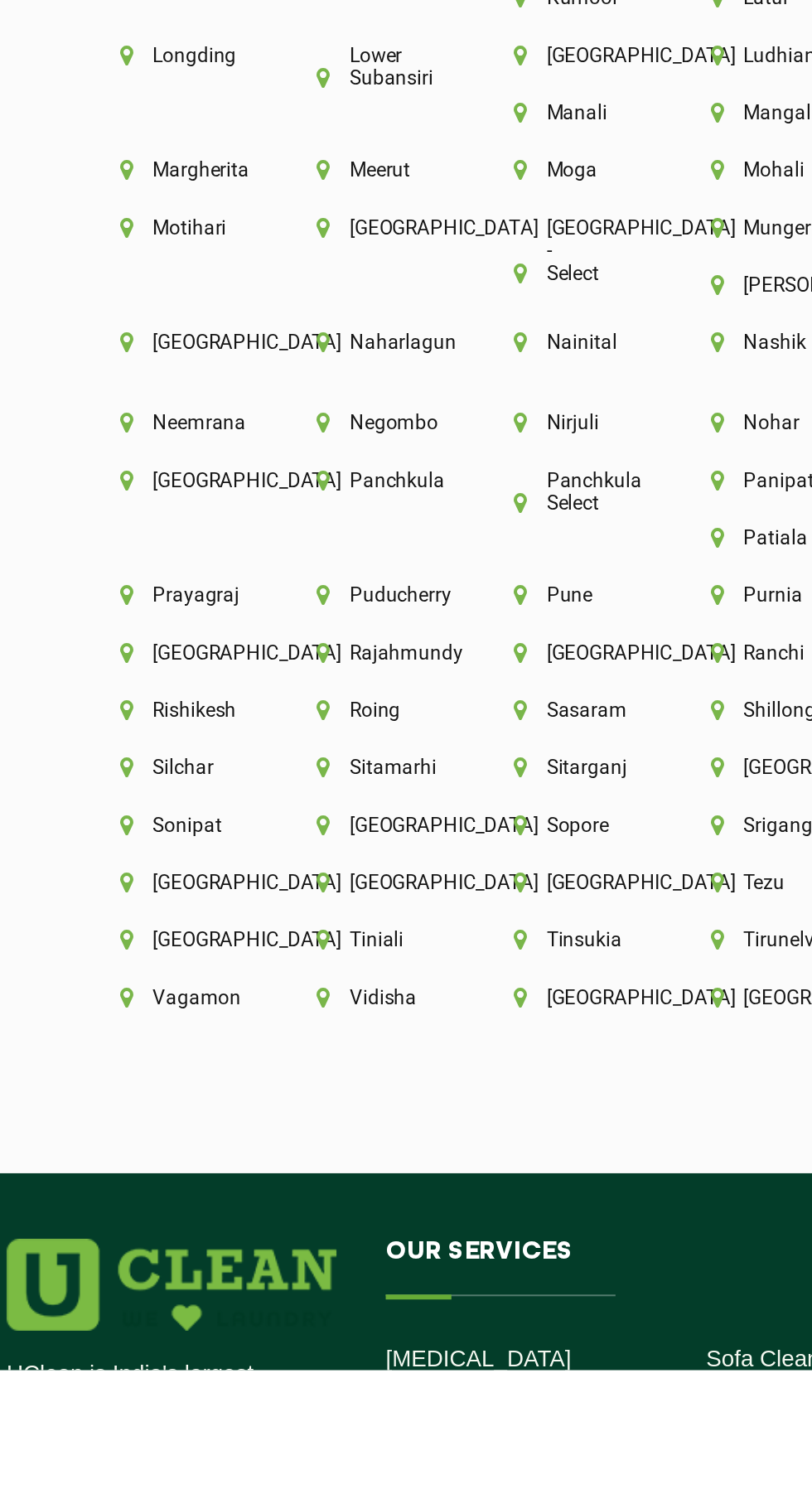
scroll to position [3558, 0]
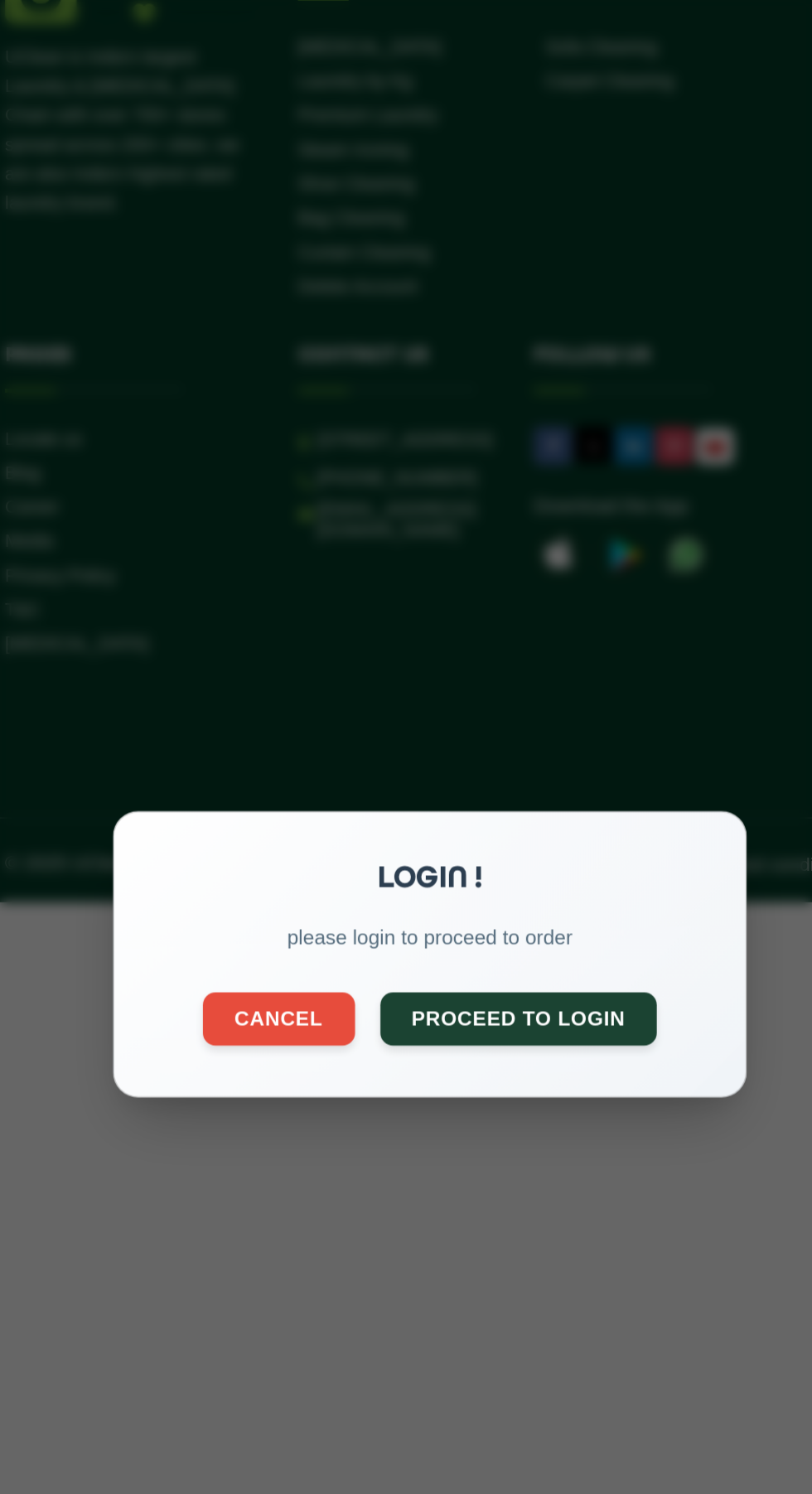
click at [476, 806] on button "Proceed to Login" at bounding box center [464, 789] width 182 height 35
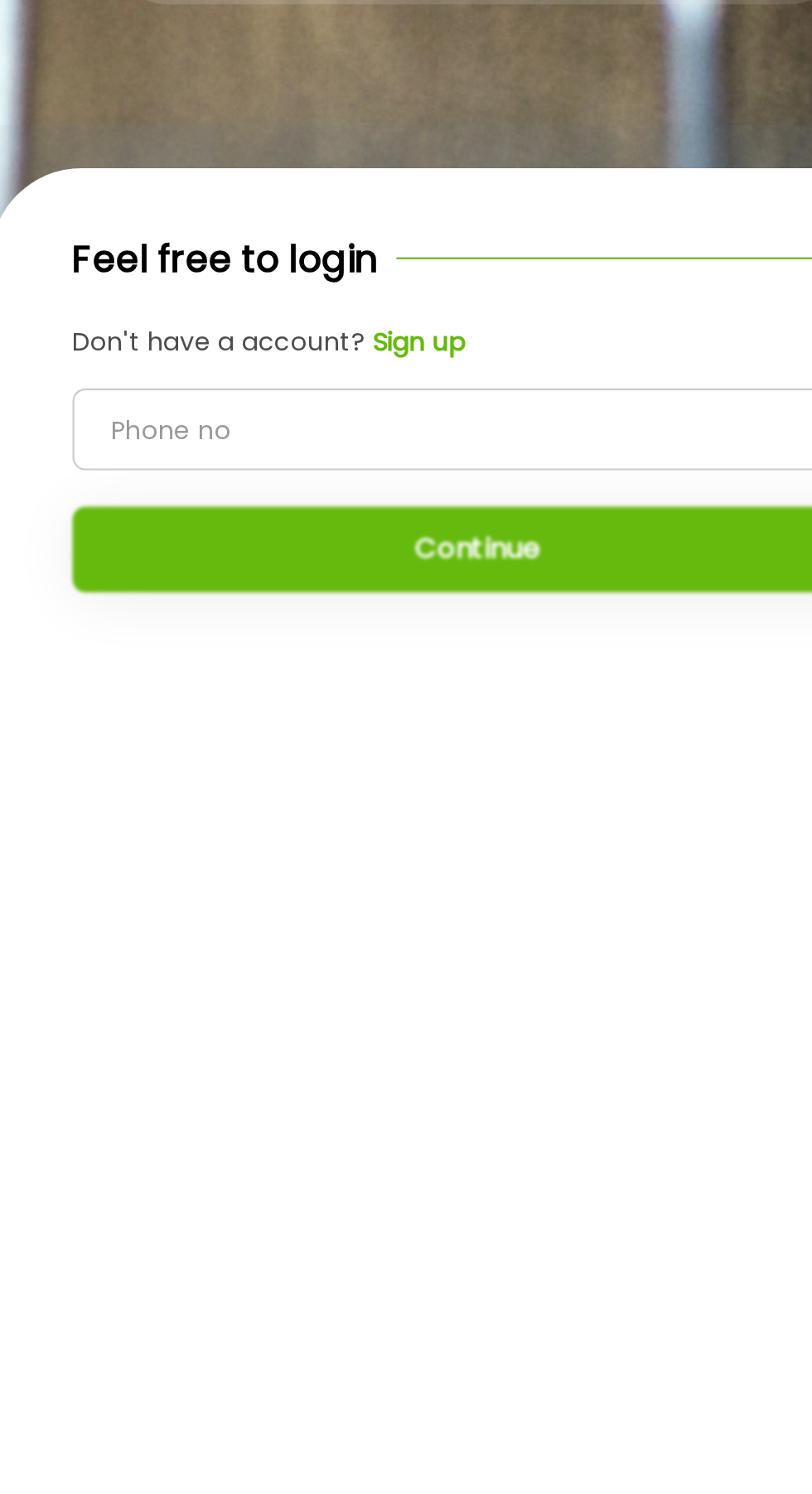
click at [411, 724] on input "tel" at bounding box center [406, 704] width 369 height 37
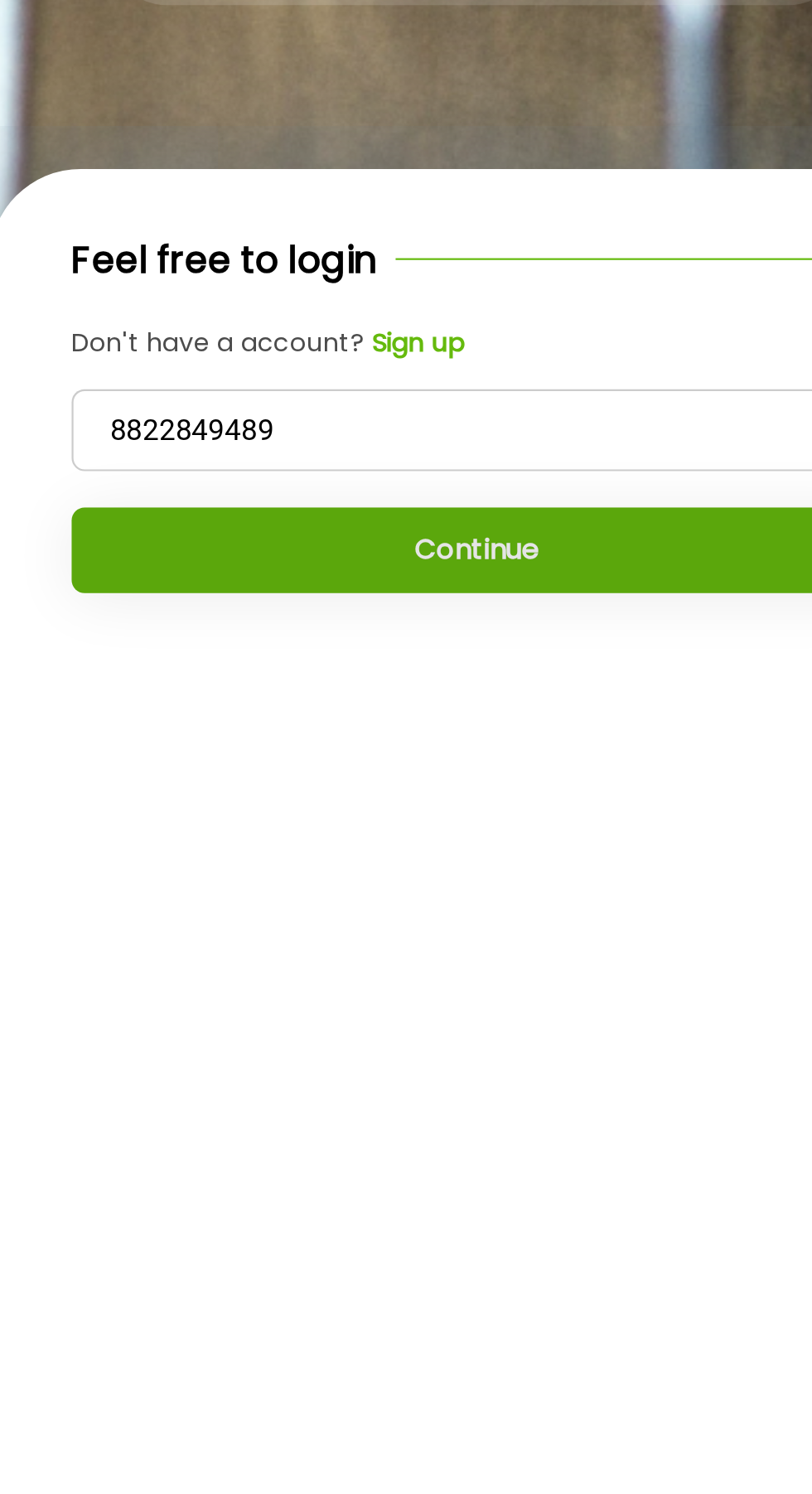
type input "8822849489"
click at [463, 779] on button "Continue" at bounding box center [406, 759] width 369 height 39
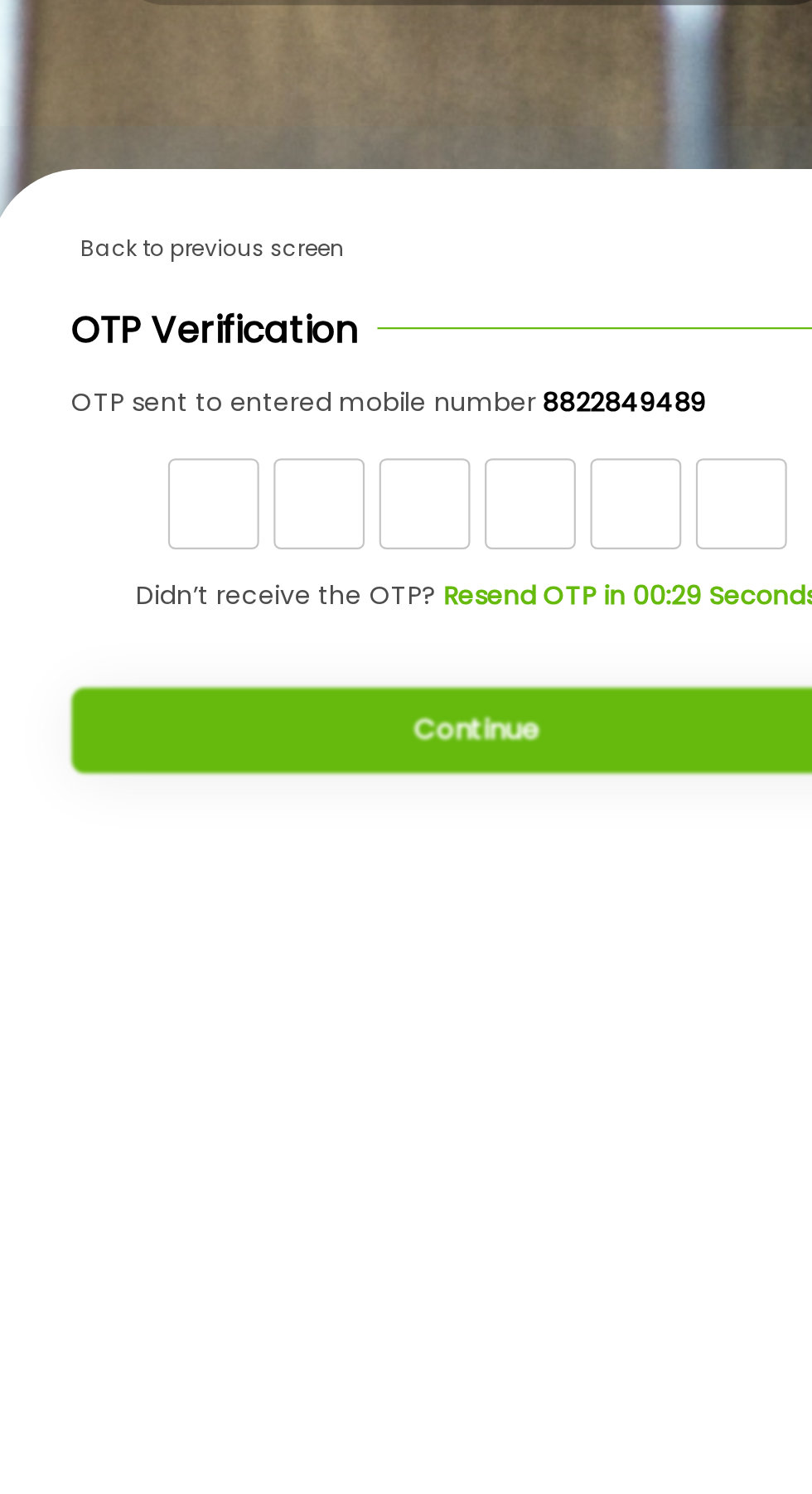
scroll to position [20, 0]
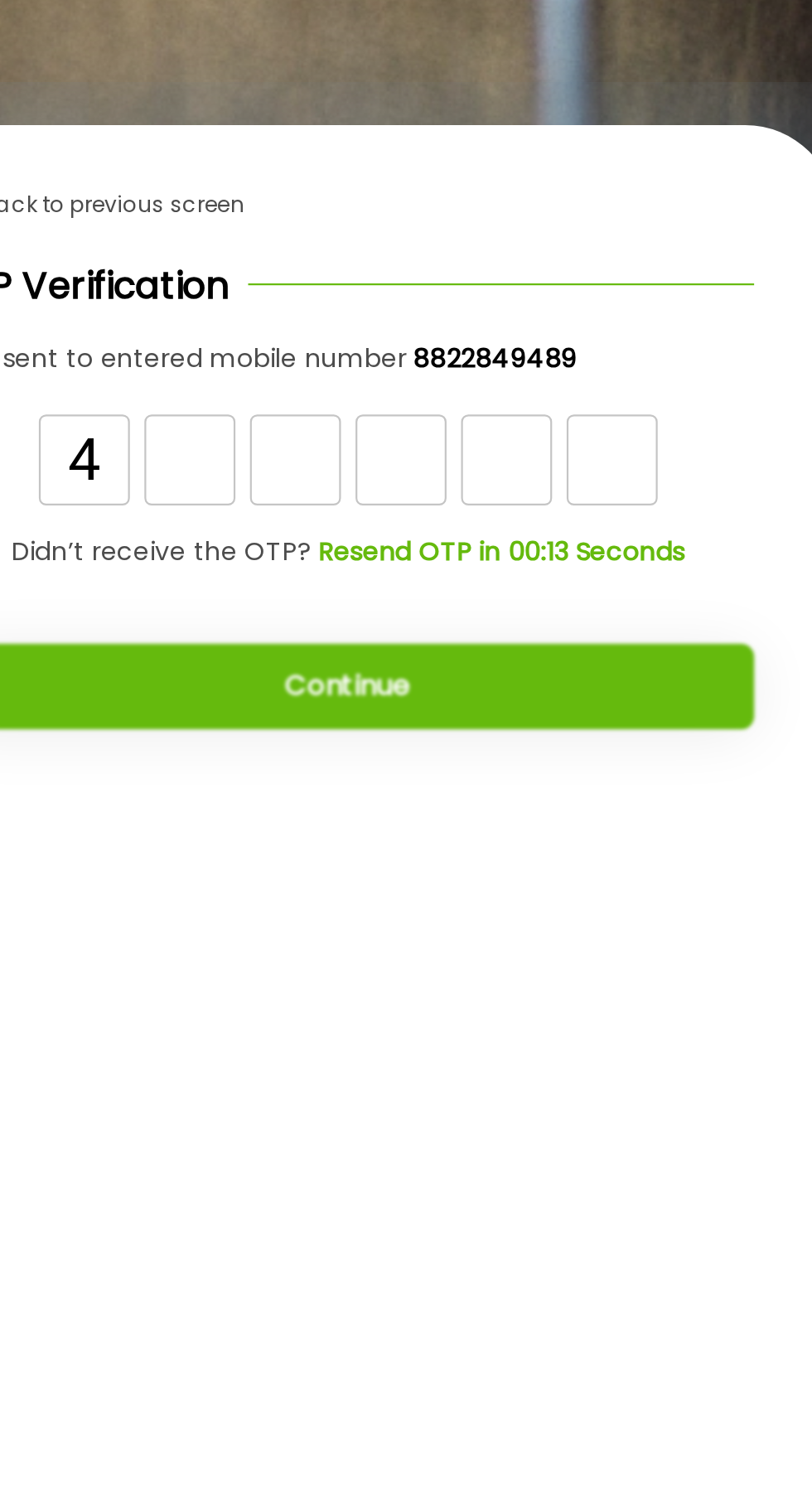
type input "4"
click at [330, 736] on input "text" at bounding box center [334, 718] width 42 height 42
type input "4"
click at [379, 735] on input "text" at bounding box center [382, 718] width 42 height 42
type input "3"
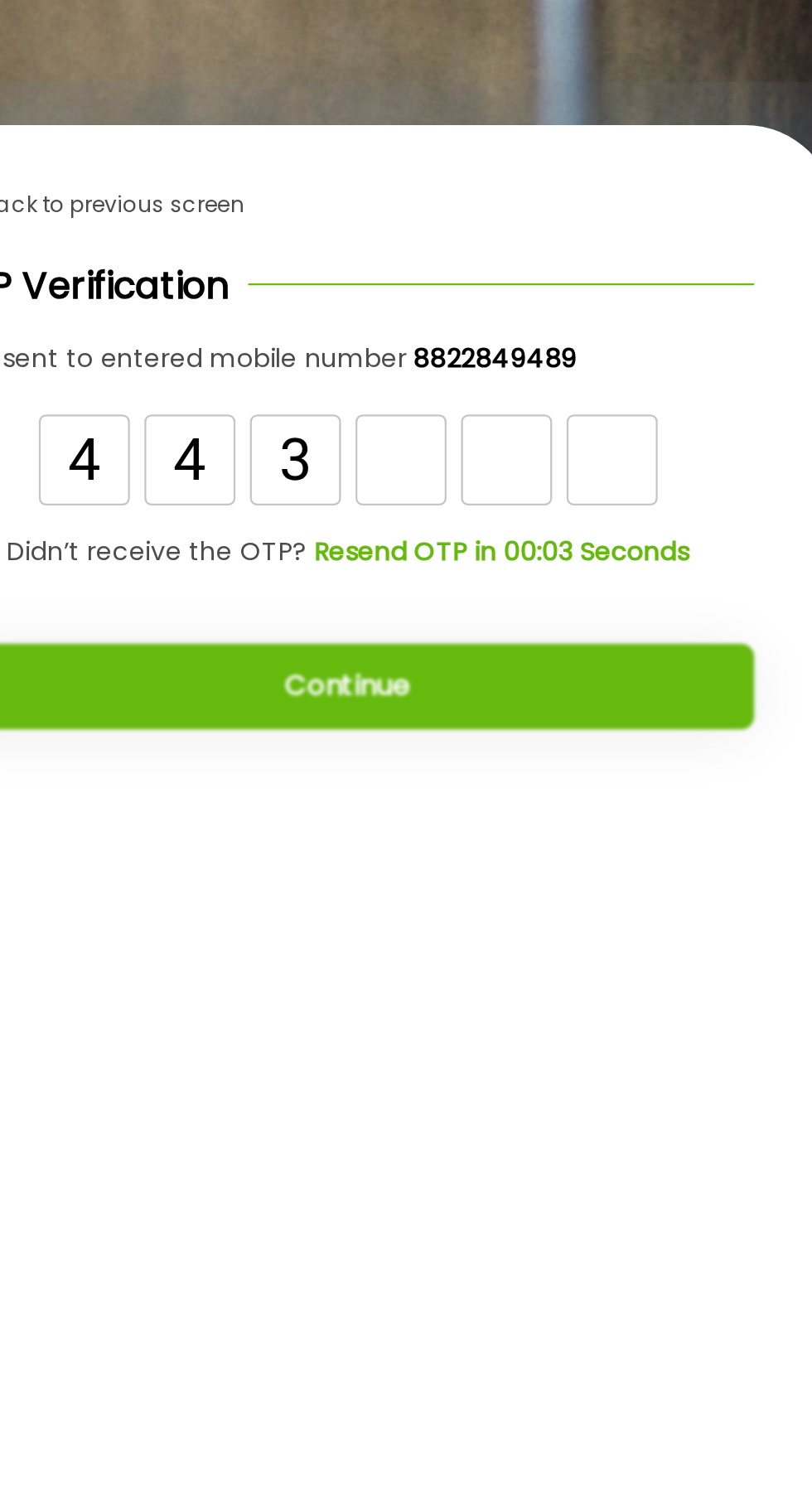
click at [423, 739] on input "text" at bounding box center [430, 718] width 42 height 42
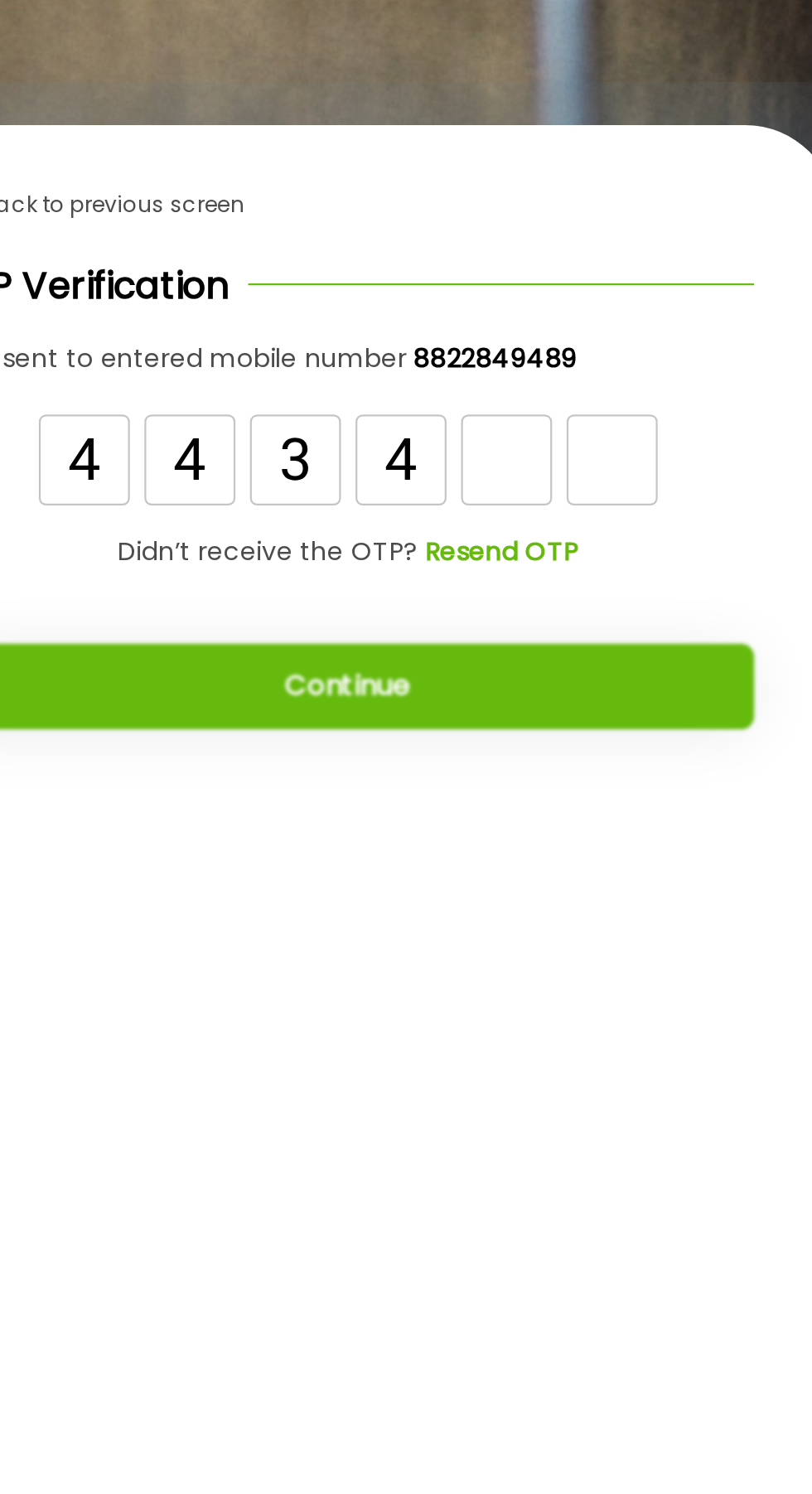
type input "4"
click at [477, 739] on input "text" at bounding box center [478, 718] width 42 height 42
type input "0"
click at [524, 739] on input "text" at bounding box center [526, 718] width 42 height 42
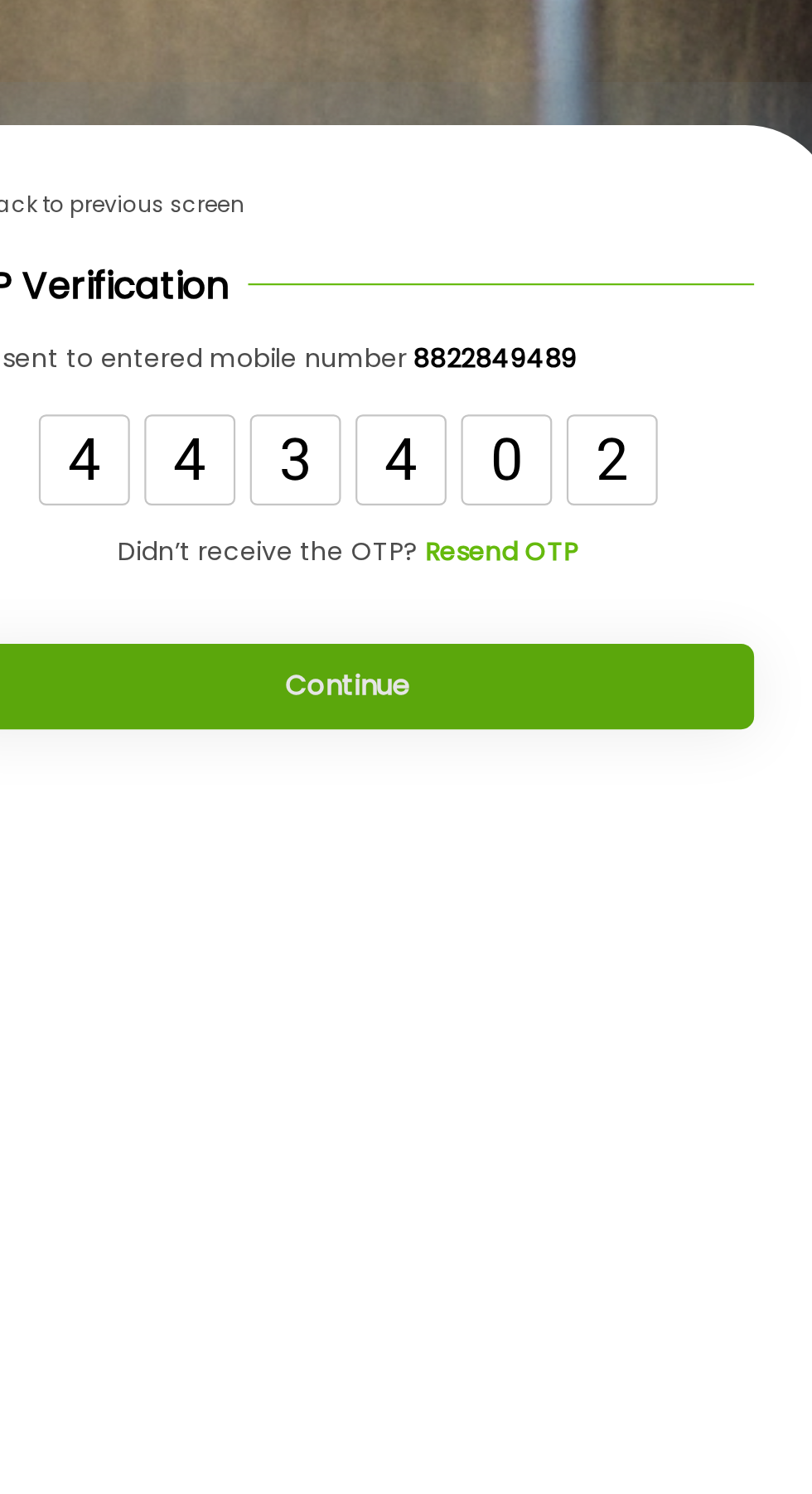
type input "2"
click at [478, 841] on button "Continue" at bounding box center [406, 821] width 369 height 39
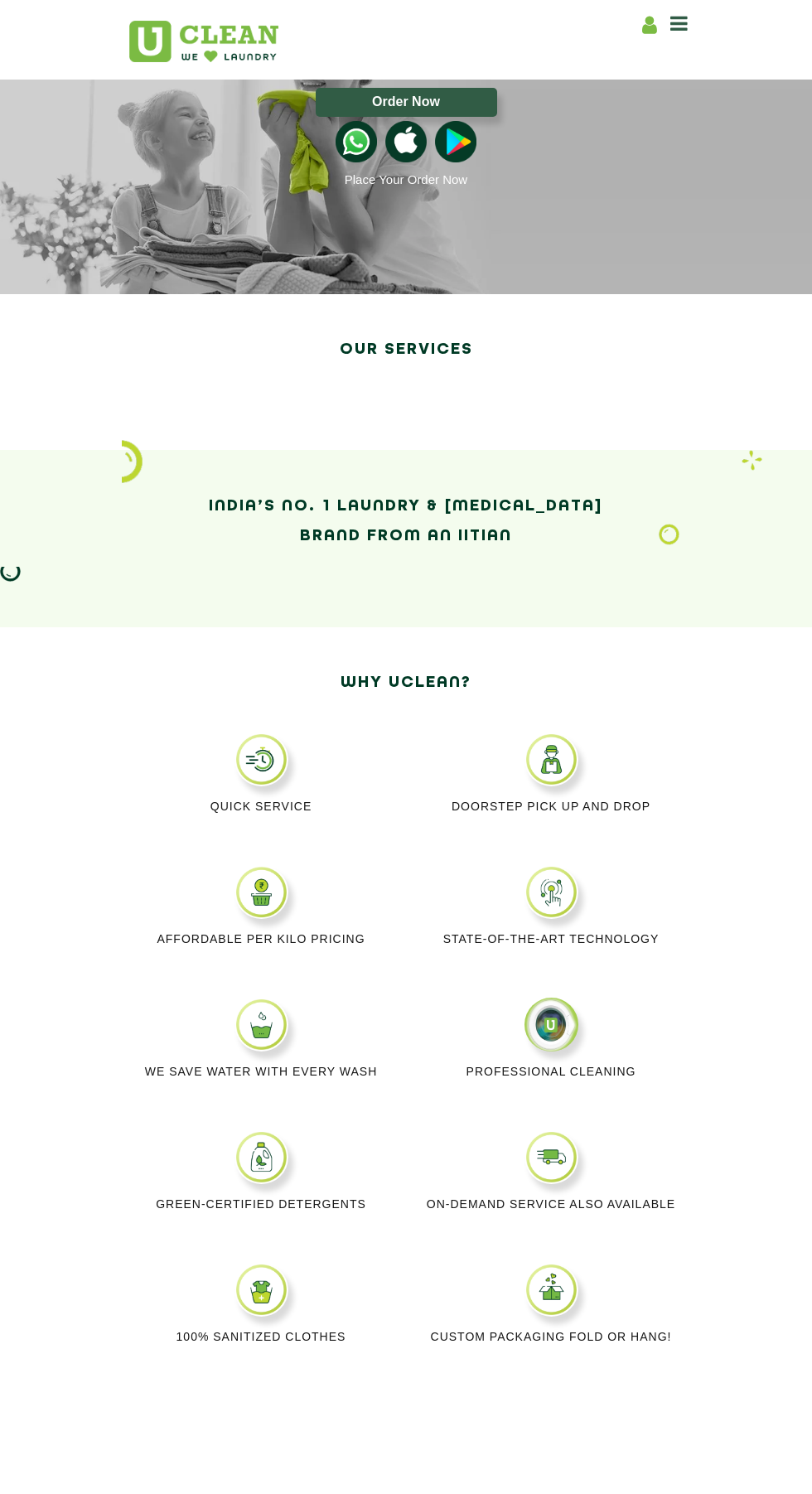
scroll to position [97, 0]
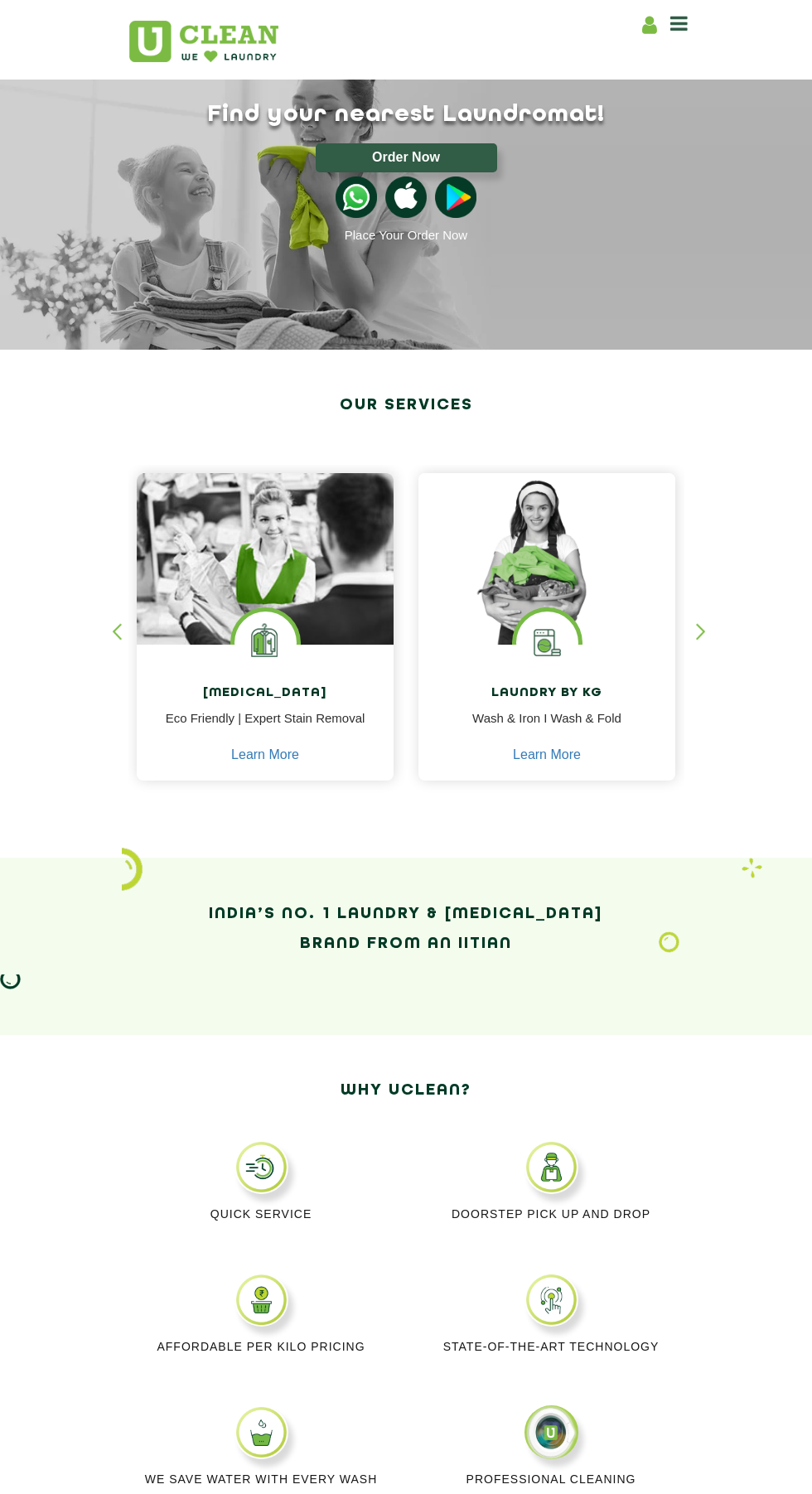
click at [678, 23] on icon at bounding box center [678, 23] width 17 height 20
